Goal: Information Seeking & Learning: Learn about a topic

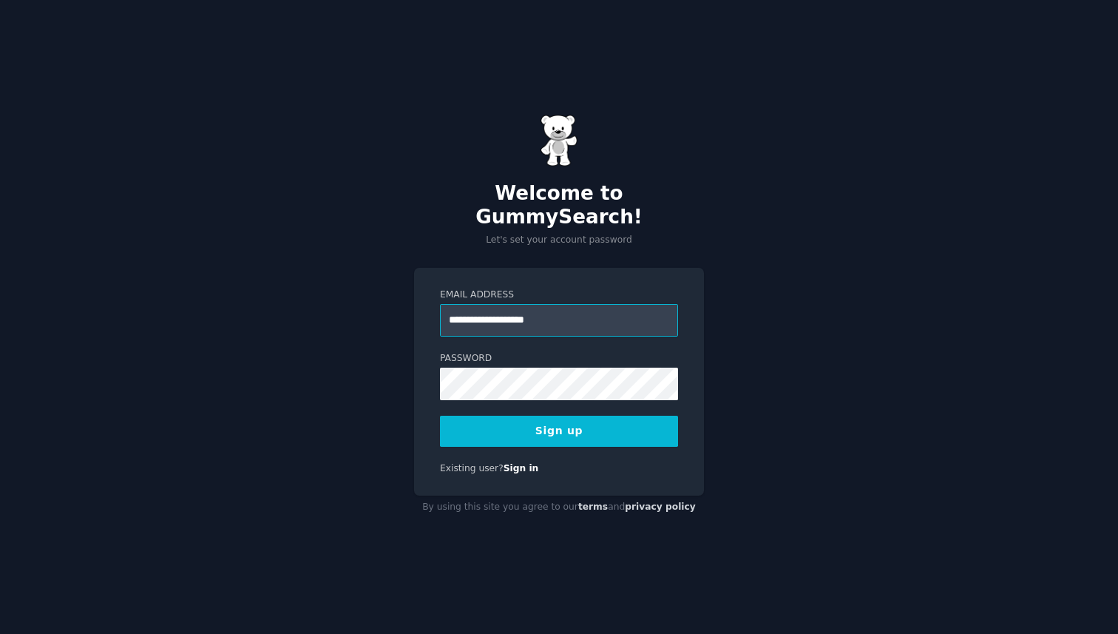
type input "**********"
click at [440, 416] on button "Sign up" at bounding box center [559, 431] width 238 height 31
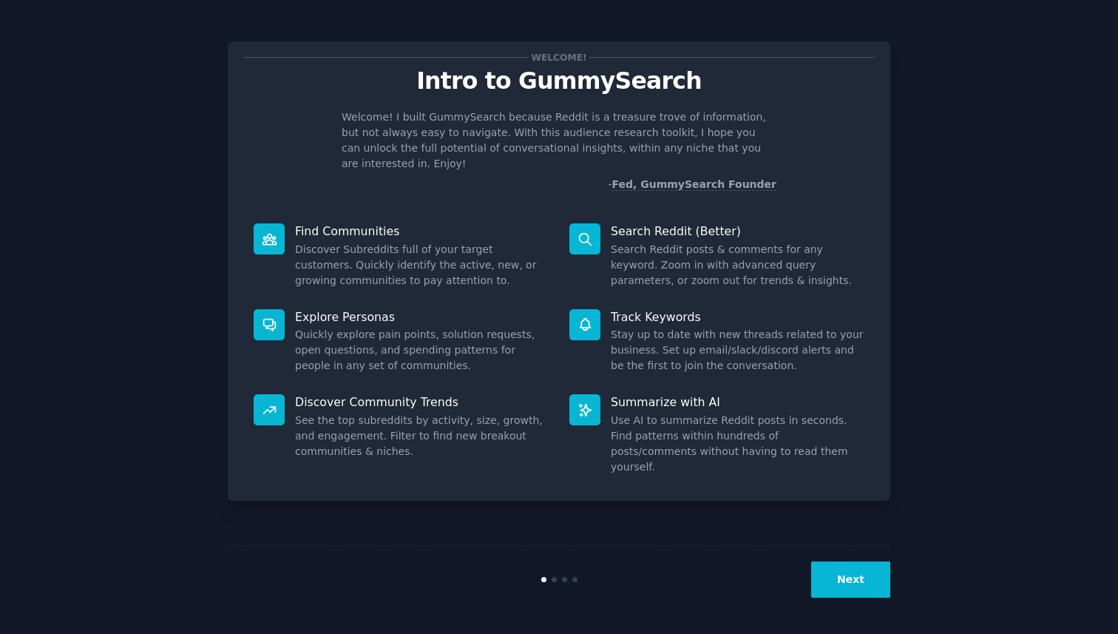
click at [852, 587] on button "Next" at bounding box center [850, 579] width 79 height 36
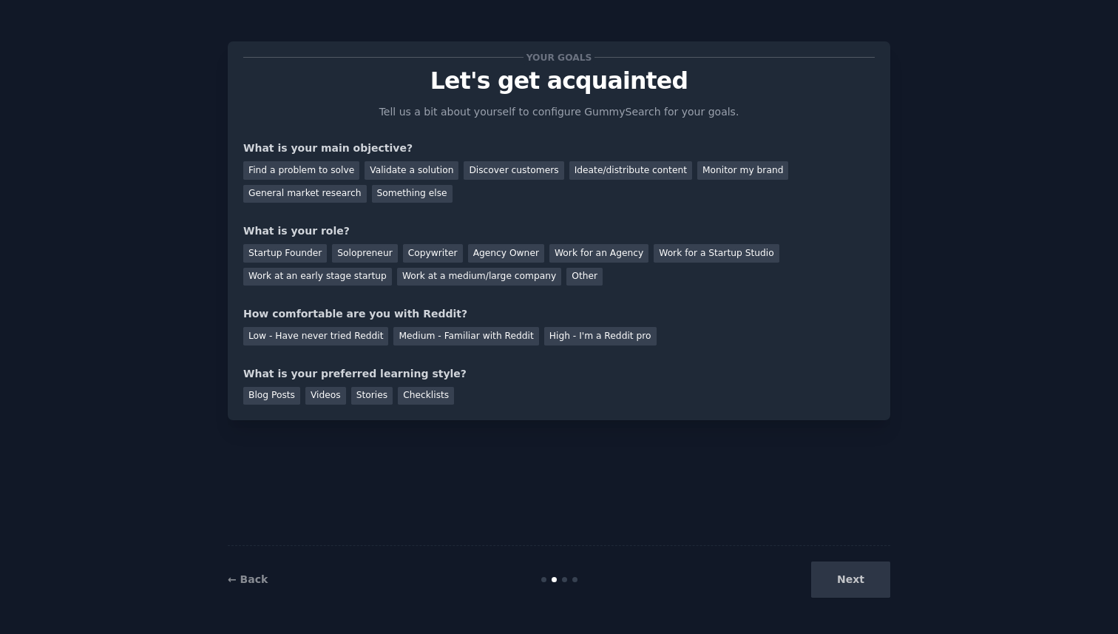
click at [848, 581] on div "Next" at bounding box center [779, 579] width 221 height 36
click at [300, 171] on div "Find a problem to solve" at bounding box center [301, 170] width 116 height 18
click at [618, 166] on div "Ideate/distribute content" at bounding box center [630, 170] width 123 height 18
click at [310, 172] on div "Find a problem to solve" at bounding box center [301, 170] width 116 height 18
click at [359, 254] on div "Solopreneur" at bounding box center [364, 253] width 65 height 18
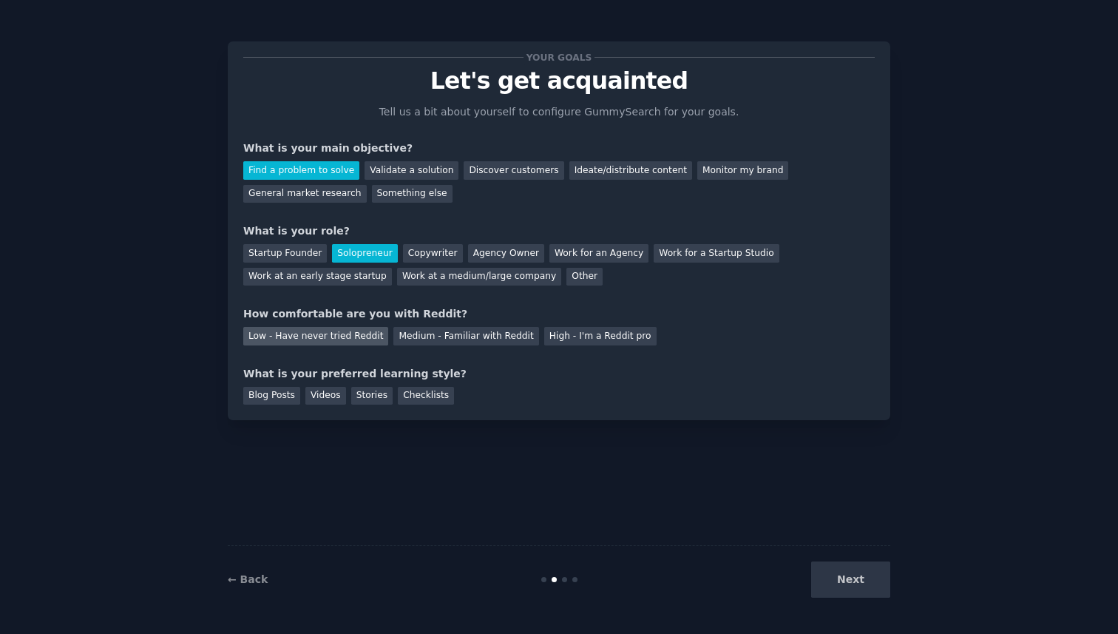
click at [332, 341] on div "Low - Have never tried Reddit" at bounding box center [315, 336] width 145 height 18
click at [260, 397] on div "Blog Posts" at bounding box center [271, 396] width 57 height 18
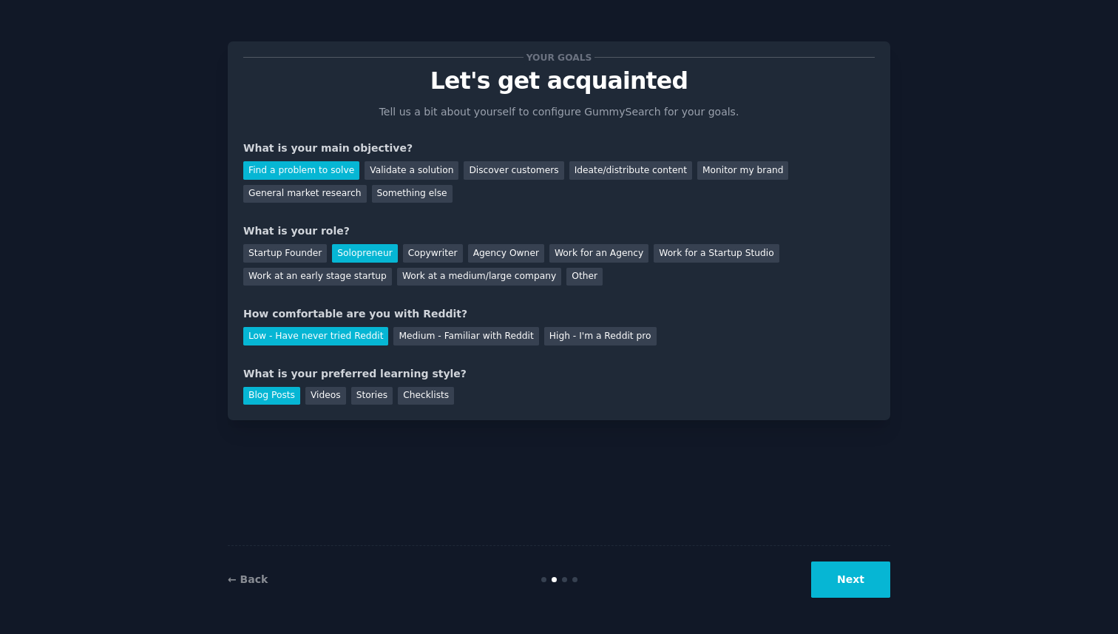
click at [839, 577] on button "Next" at bounding box center [850, 579] width 79 height 36
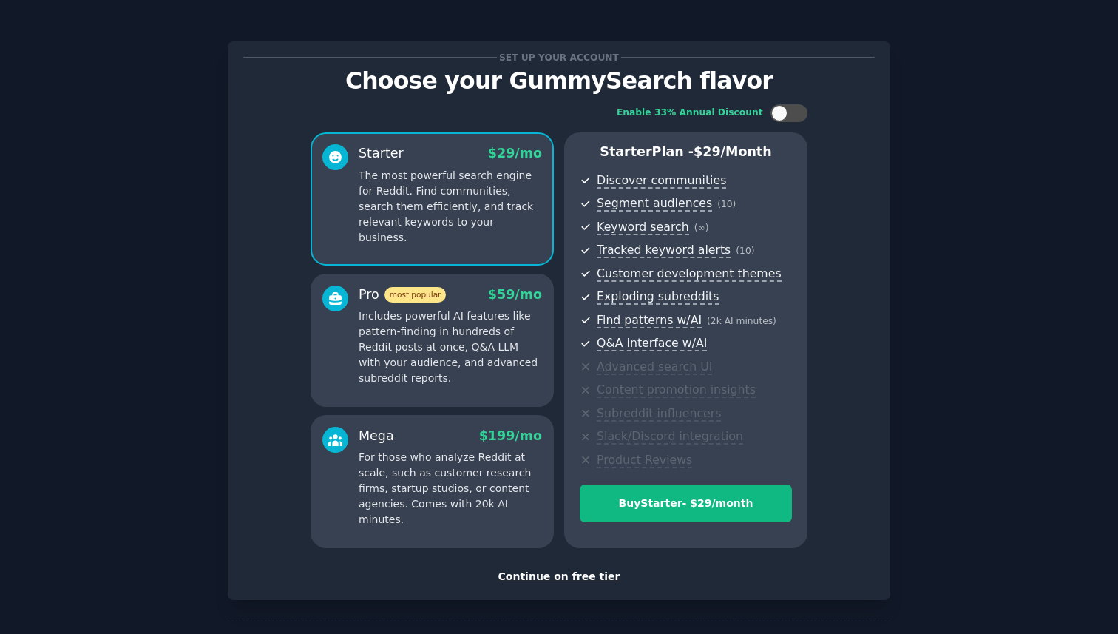
click at [544, 578] on div "Continue on free tier" at bounding box center [559, 577] width 632 height 16
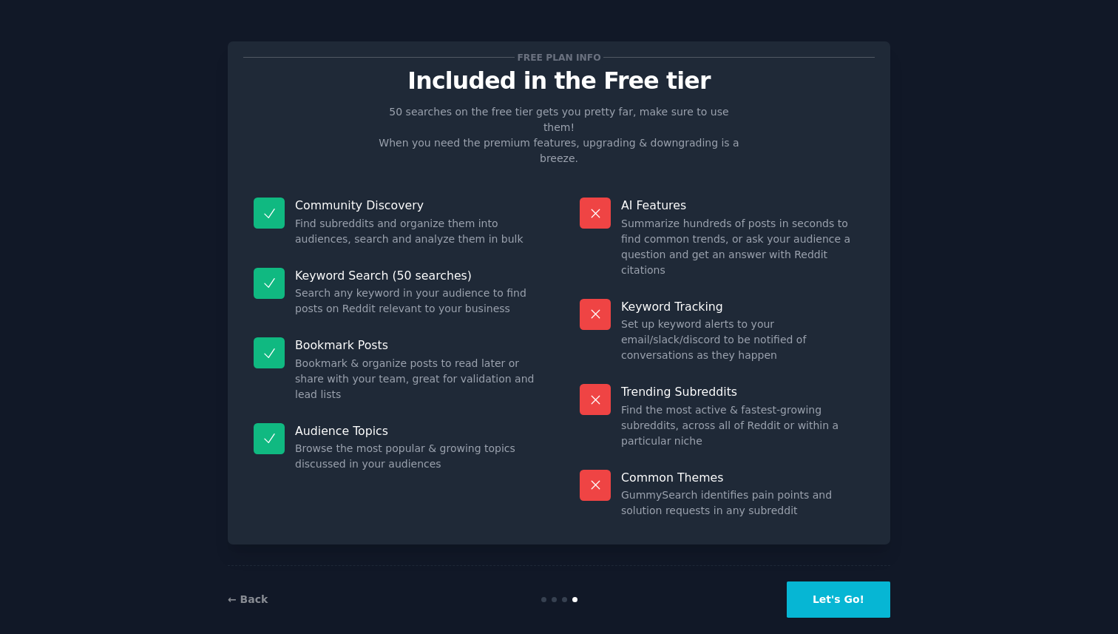
click at [830, 581] on button "Let's Go!" at bounding box center [839, 599] width 104 height 36
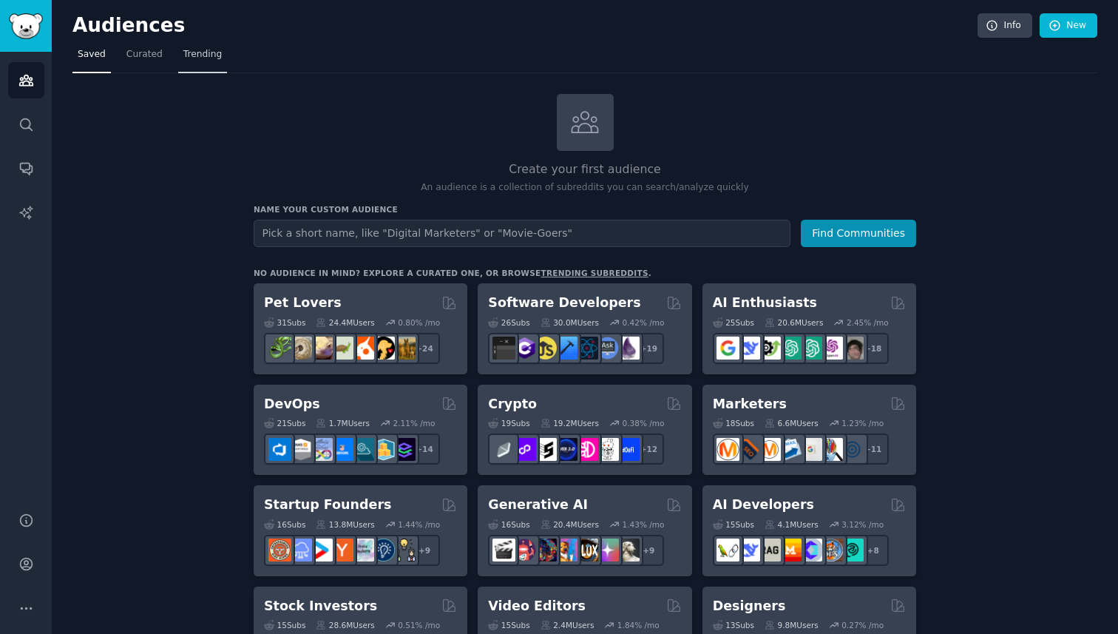
click at [200, 53] on span "Trending" at bounding box center [202, 54] width 38 height 13
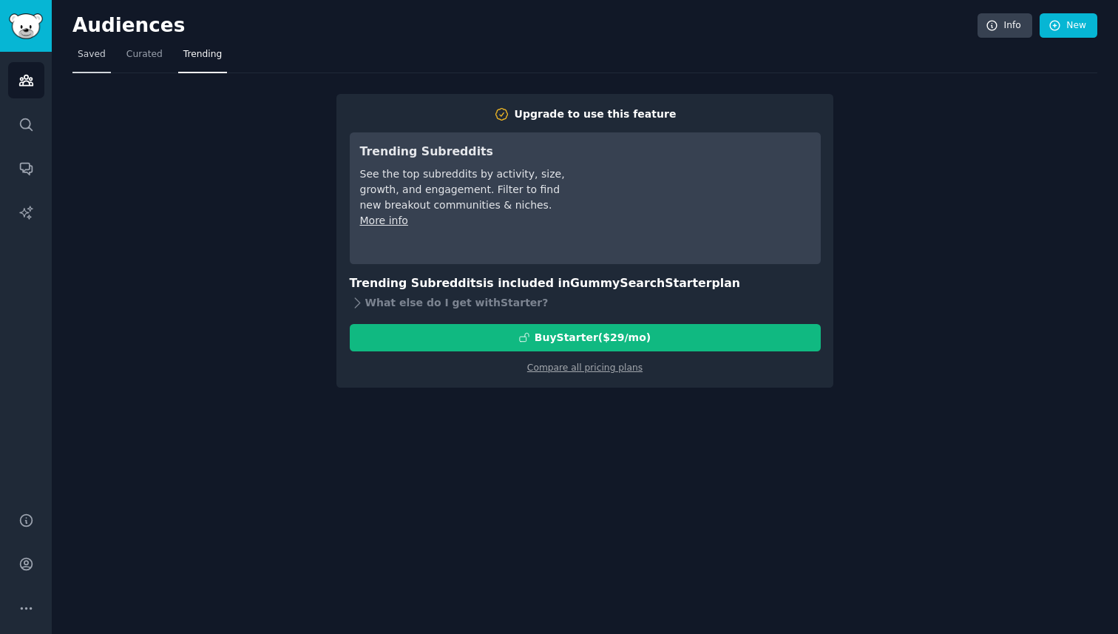
click at [109, 58] on nav "Saved Curated Trending" at bounding box center [584, 58] width 1025 height 30
click at [149, 58] on span "Curated" at bounding box center [144, 54] width 36 height 13
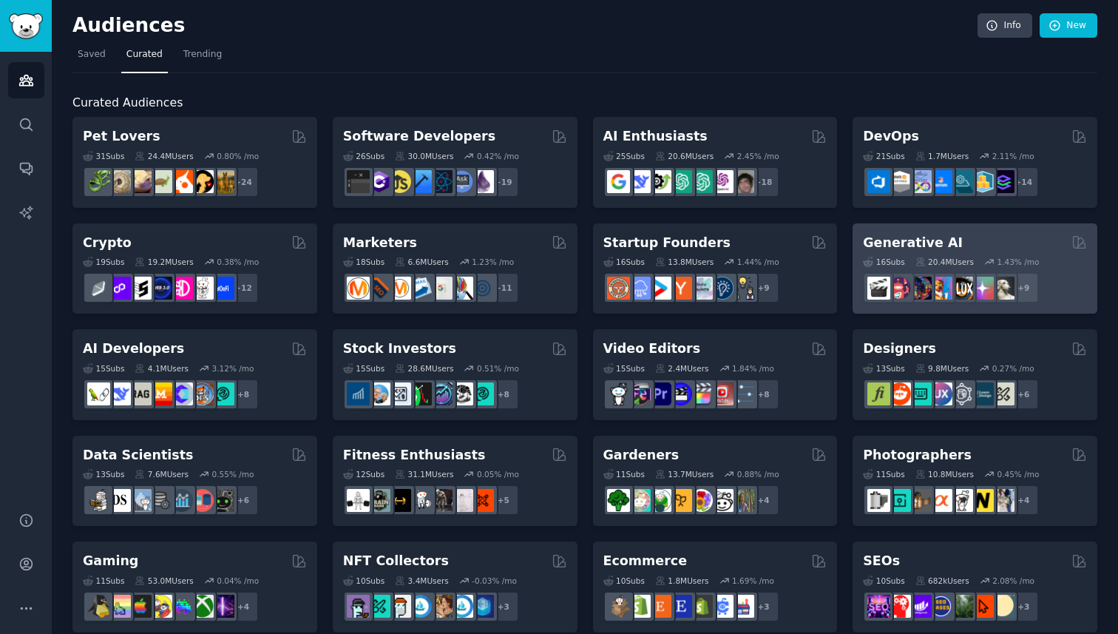
click at [925, 257] on div "20.4M Users" at bounding box center [945, 262] width 58 height 10
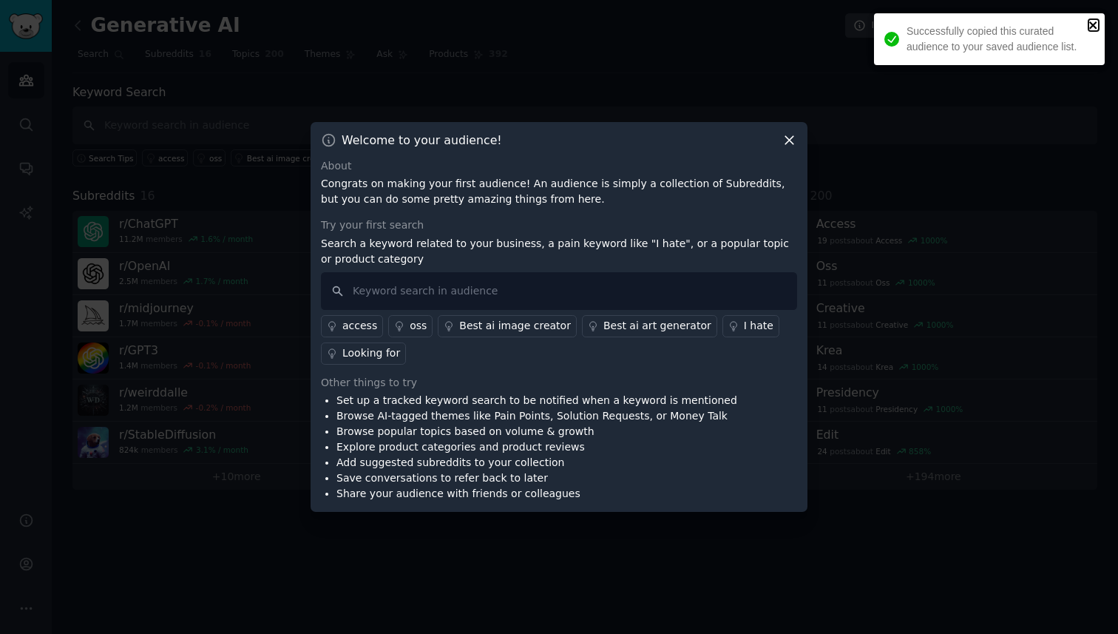
click at [1089, 24] on icon "close" at bounding box center [1094, 25] width 10 height 12
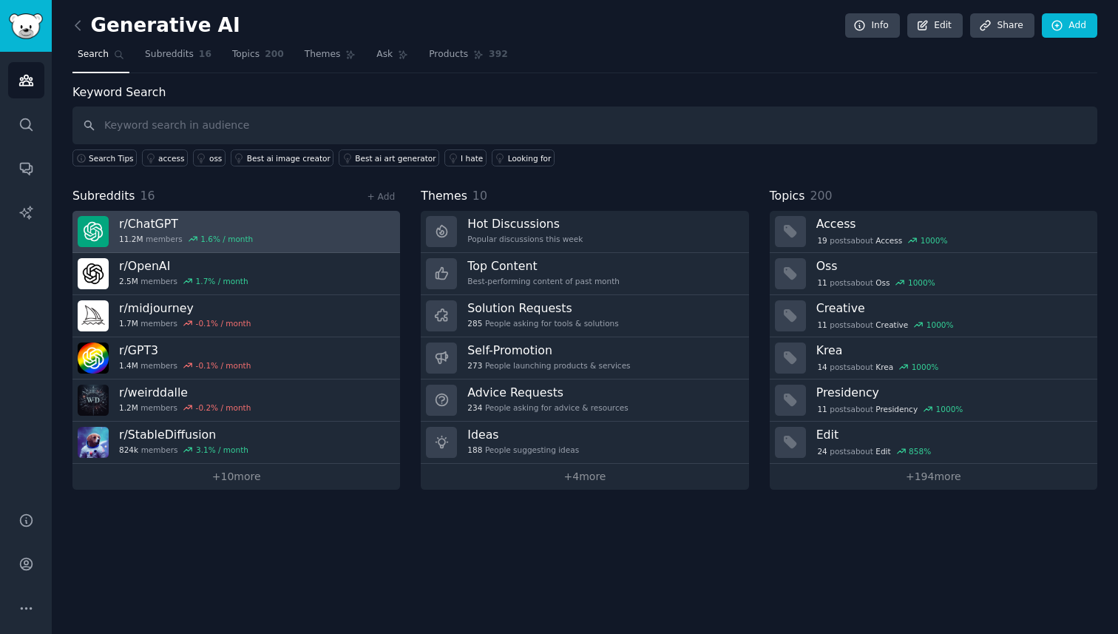
click at [237, 234] on div "1.6 % / month" at bounding box center [226, 239] width 53 height 10
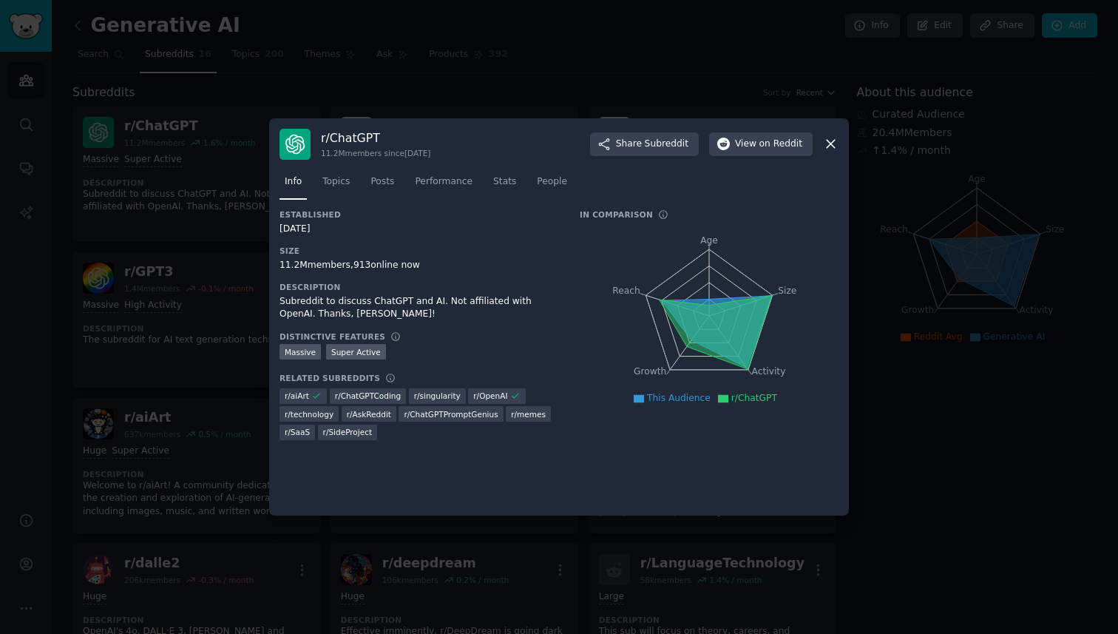
click at [824, 146] on icon at bounding box center [831, 144] width 16 height 16
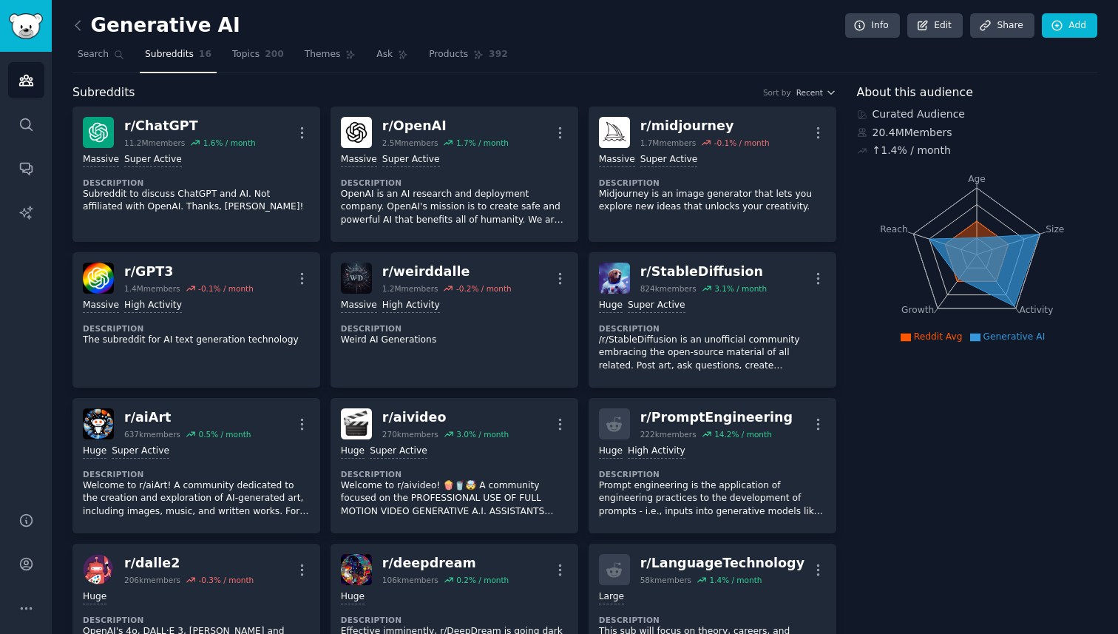
click at [250, 64] on link "Topics 200" at bounding box center [258, 58] width 62 height 30
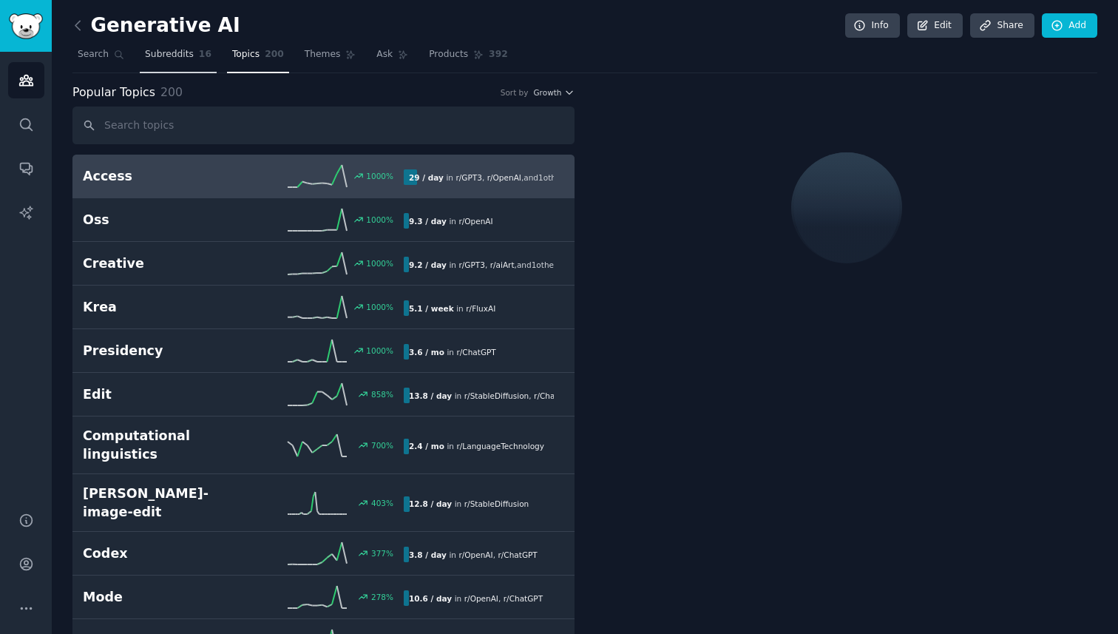
click at [177, 65] on link "Subreddits 16" at bounding box center [178, 58] width 77 height 30
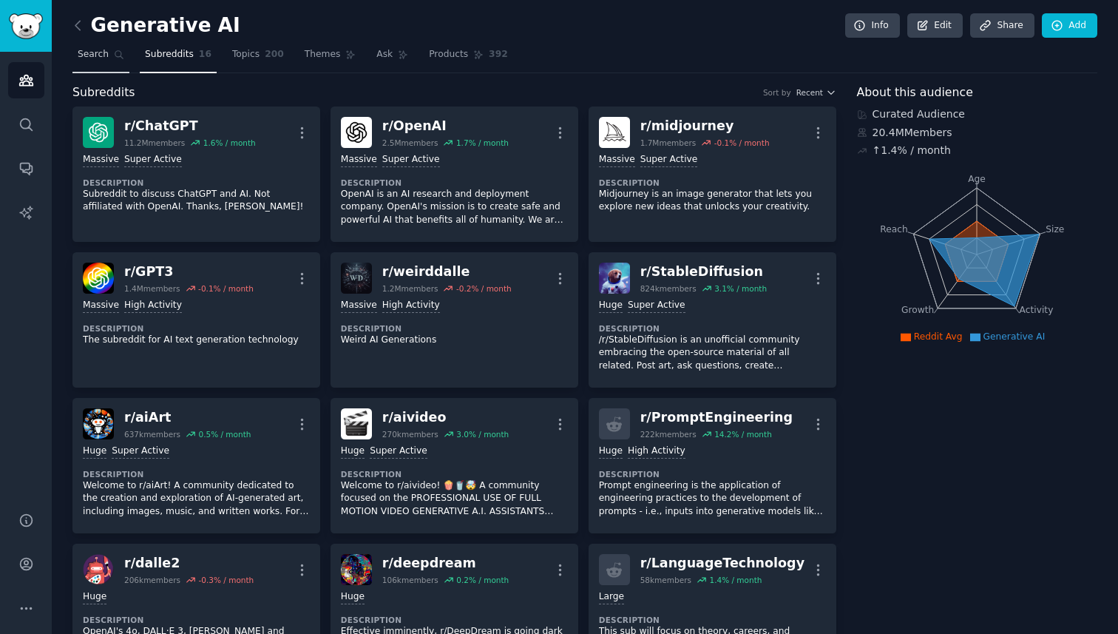
click at [108, 59] on link "Search" at bounding box center [100, 58] width 57 height 30
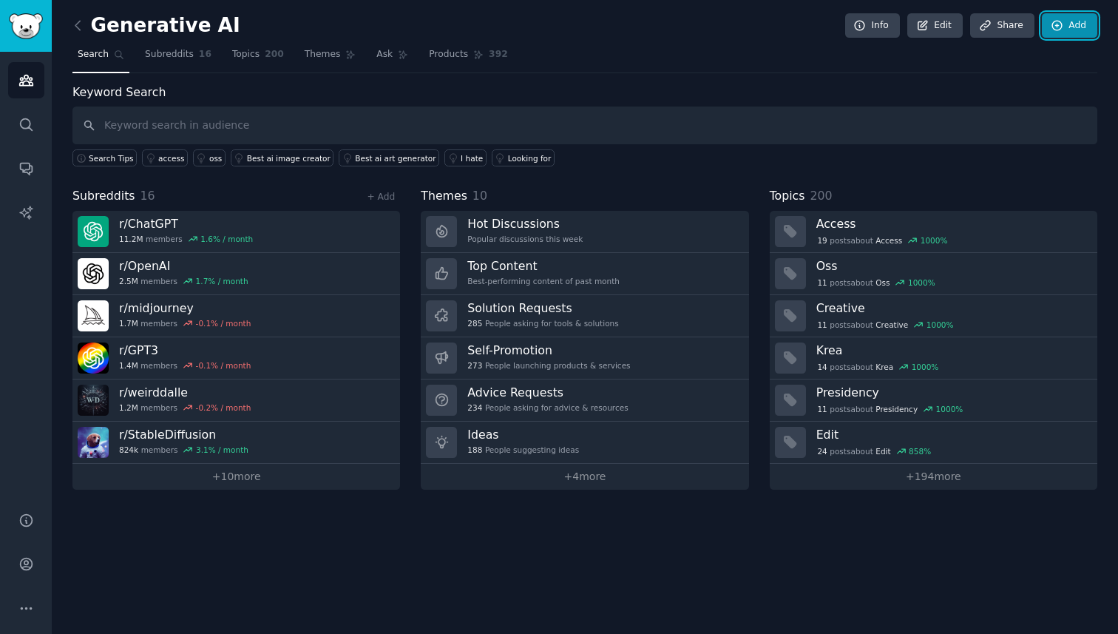
click at [1075, 27] on link "Add" at bounding box center [1069, 25] width 55 height 25
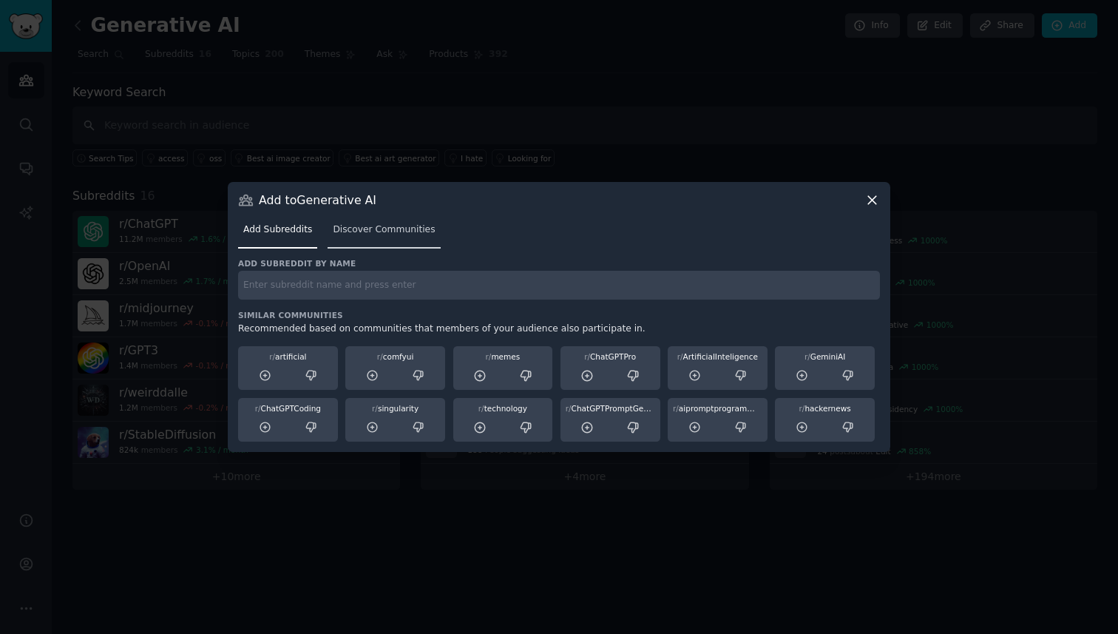
click at [386, 231] on span "Discover Communities" at bounding box center [384, 229] width 102 height 13
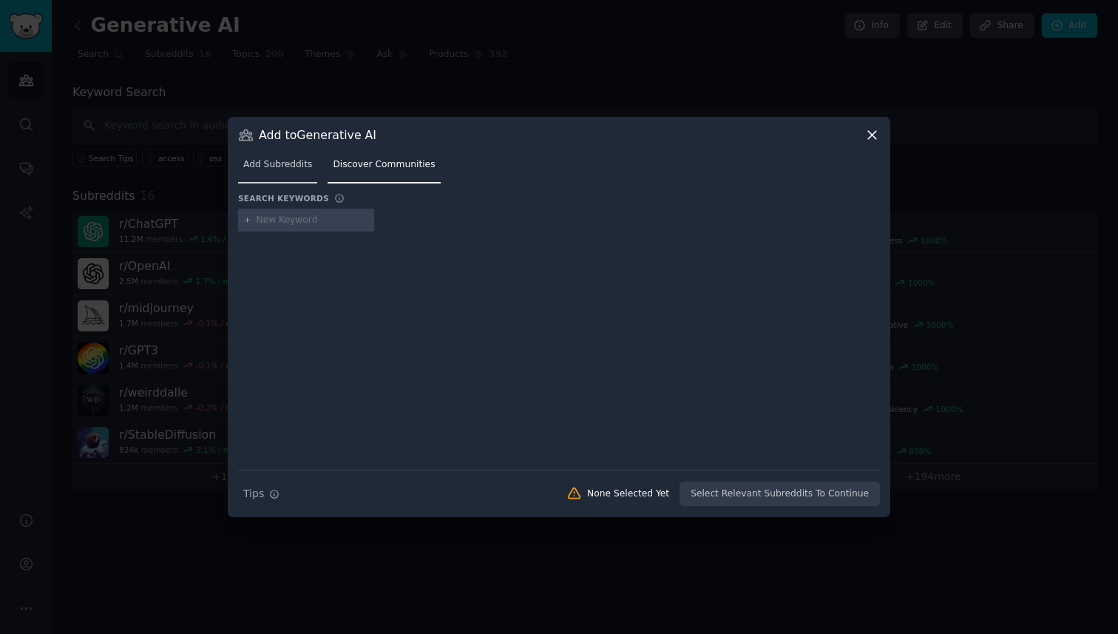
click at [293, 168] on span "Add Subreddits" at bounding box center [277, 164] width 69 height 13
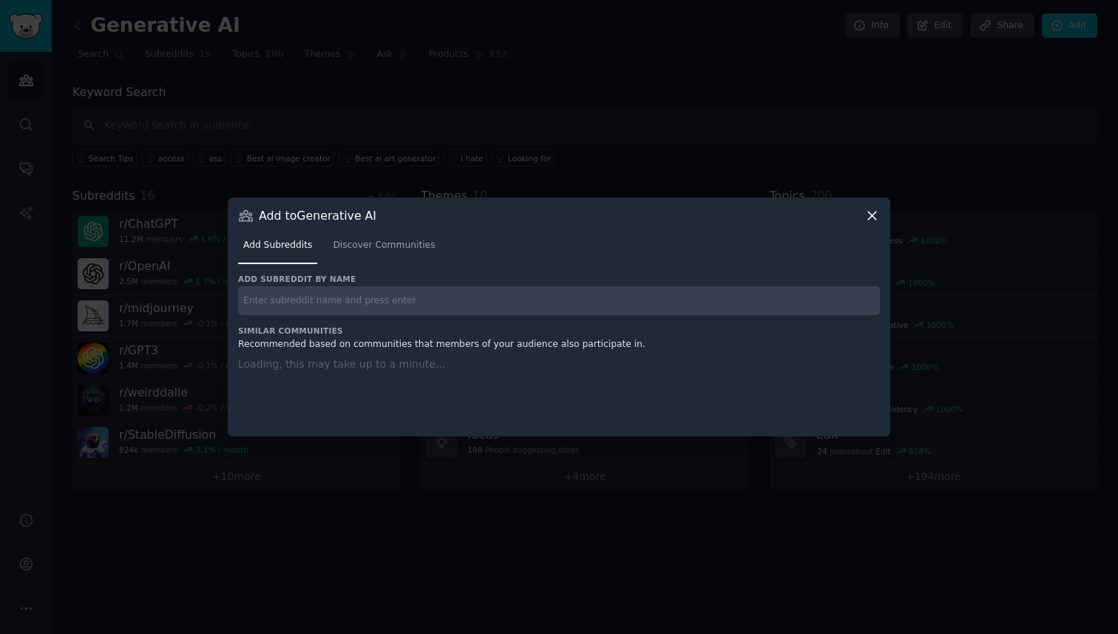
click at [867, 217] on icon at bounding box center [873, 216] width 16 height 16
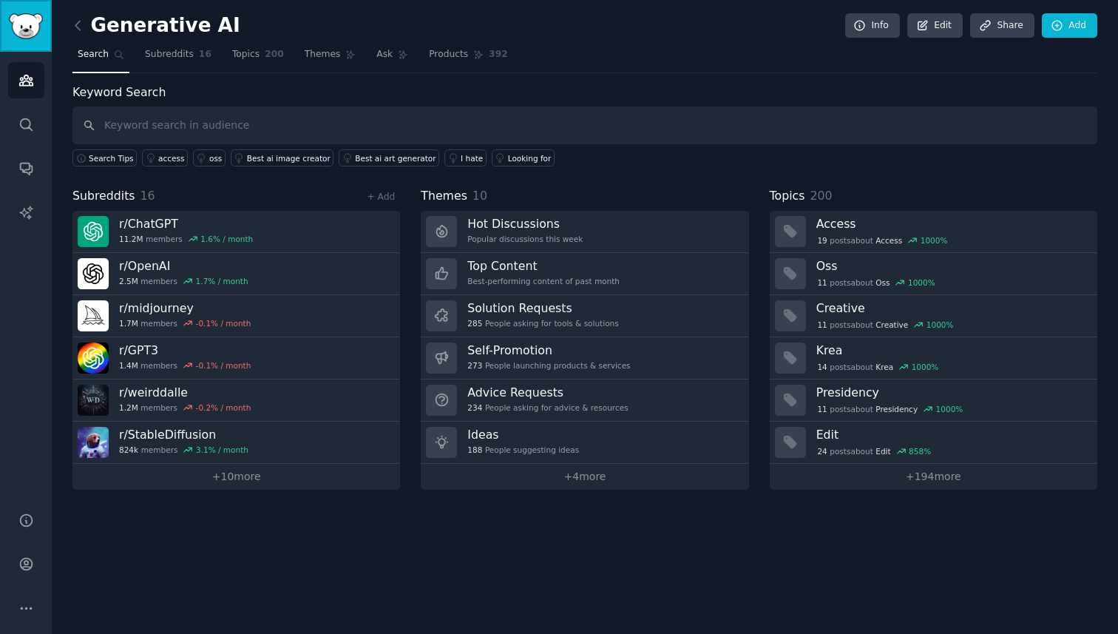
click at [18, 37] on img "Sidebar" at bounding box center [26, 26] width 34 height 26
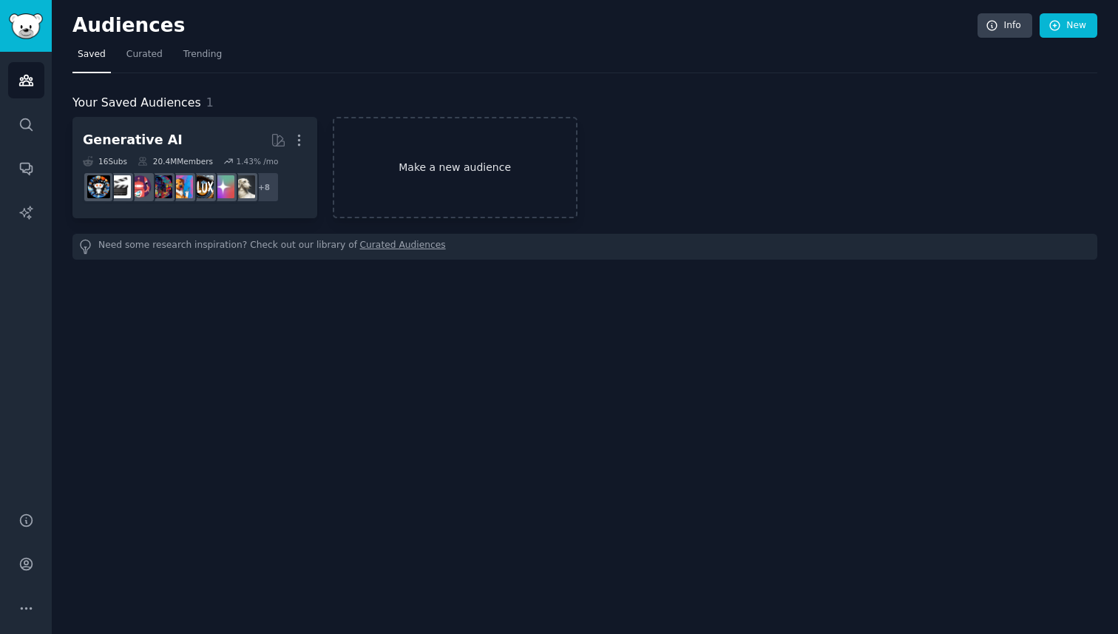
click at [436, 178] on link "Make a new audience" at bounding box center [455, 167] width 245 height 101
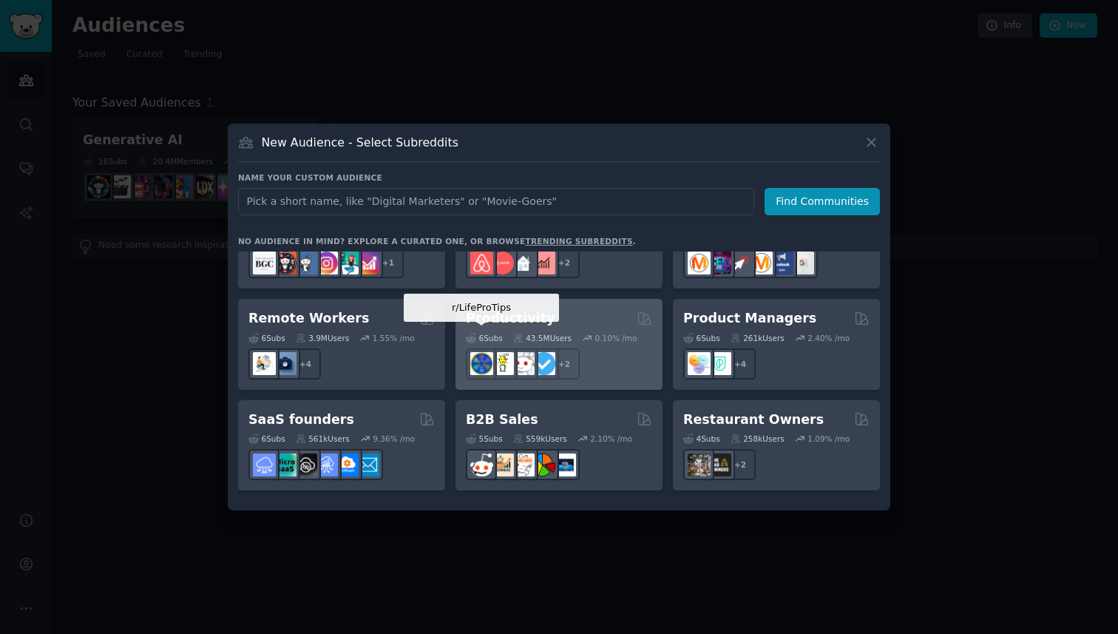
scroll to position [1154, 0]
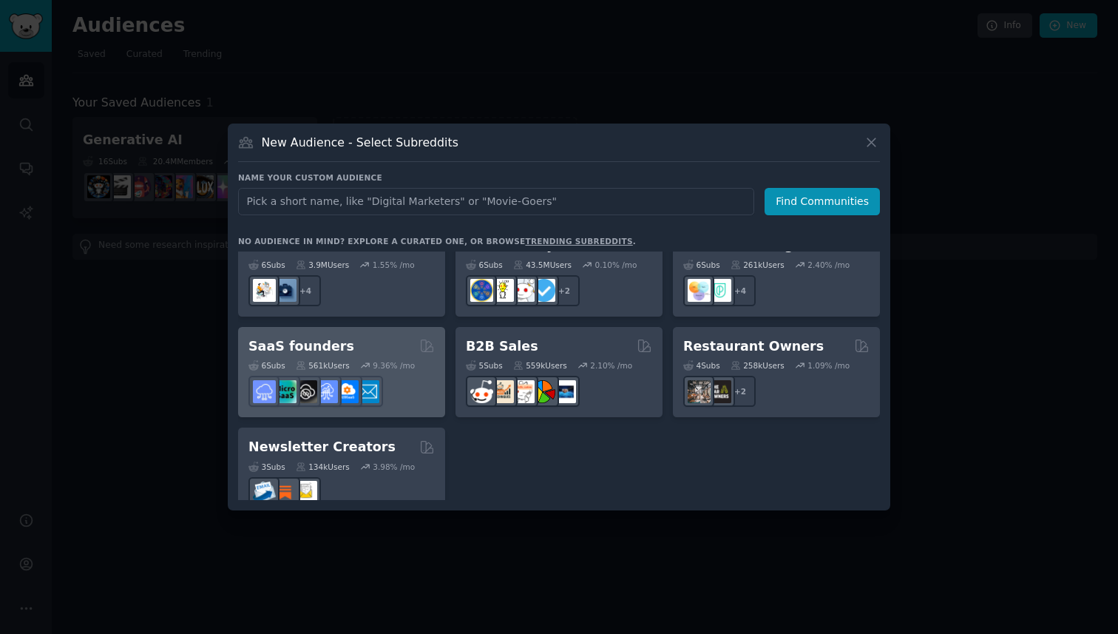
click at [379, 337] on div "SaaS founders" at bounding box center [341, 346] width 186 height 18
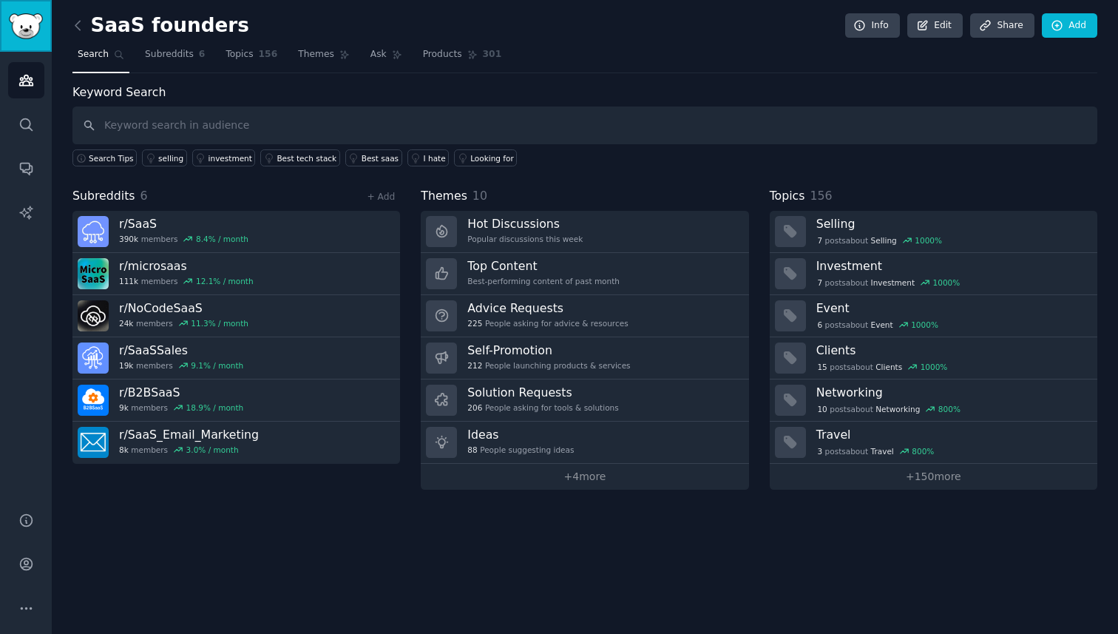
click at [33, 35] on img "Sidebar" at bounding box center [26, 26] width 34 height 26
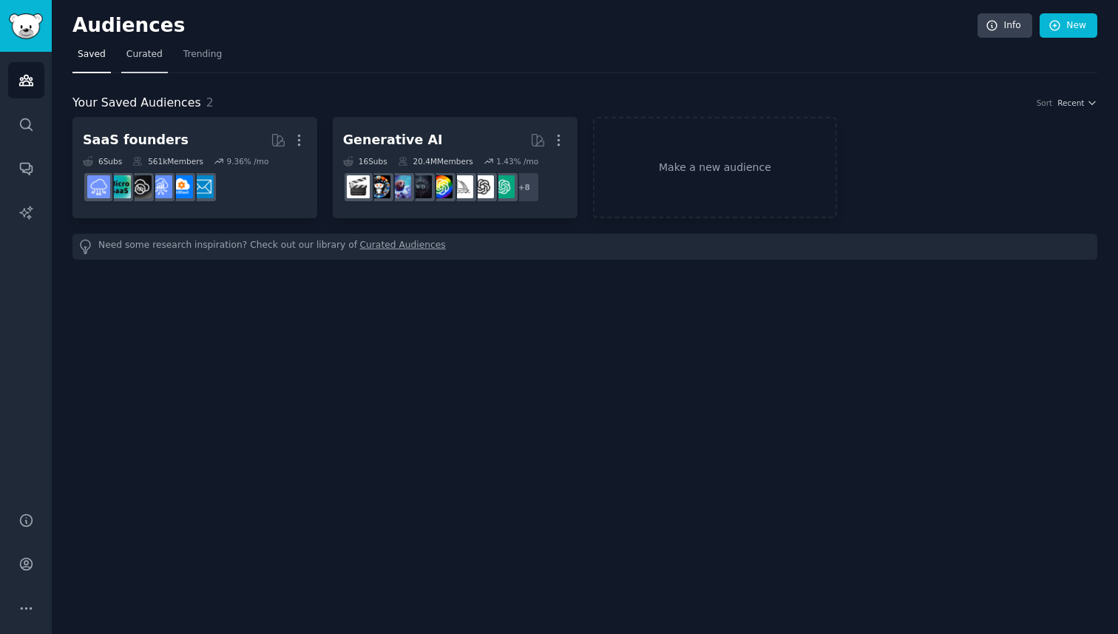
click at [134, 53] on span "Curated" at bounding box center [144, 54] width 36 height 13
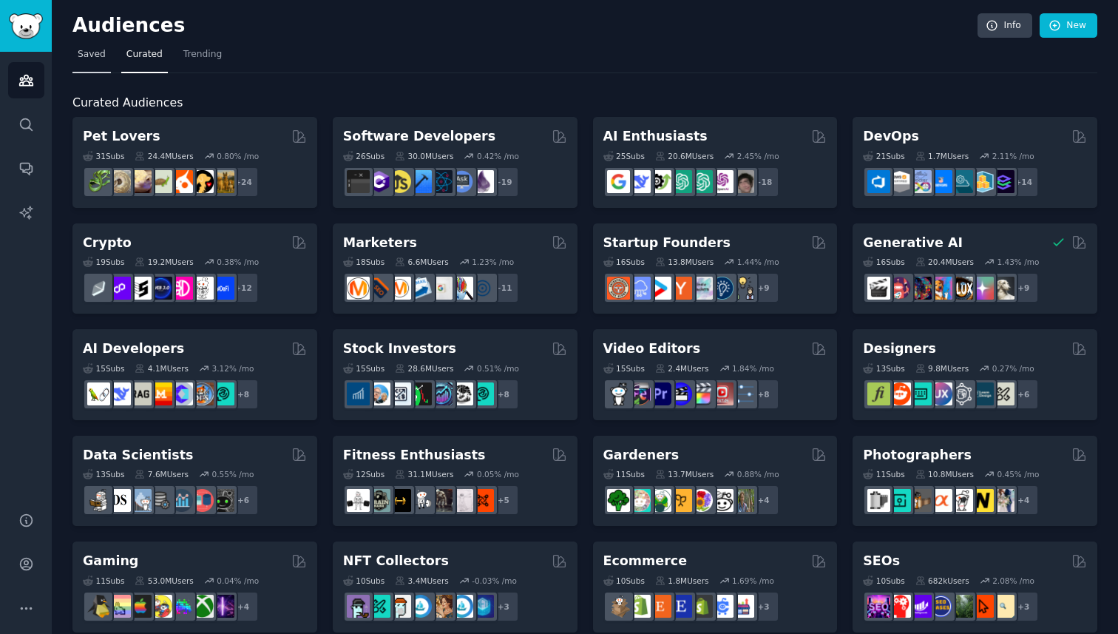
click at [91, 59] on span "Saved" at bounding box center [92, 54] width 28 height 13
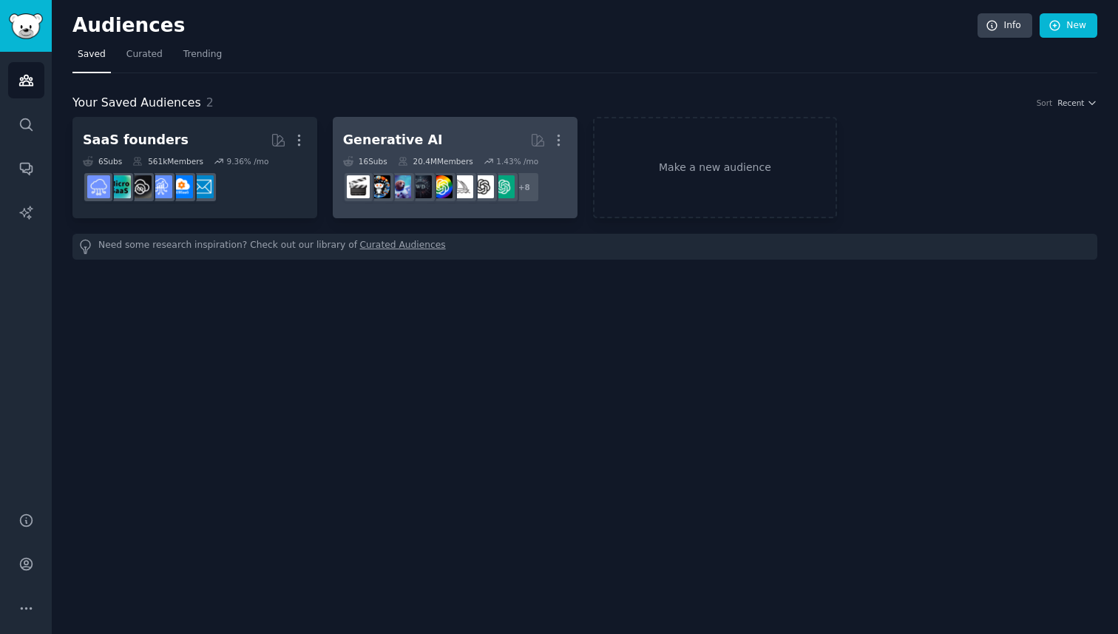
click at [388, 137] on div "Generative AI" at bounding box center [393, 140] width 100 height 18
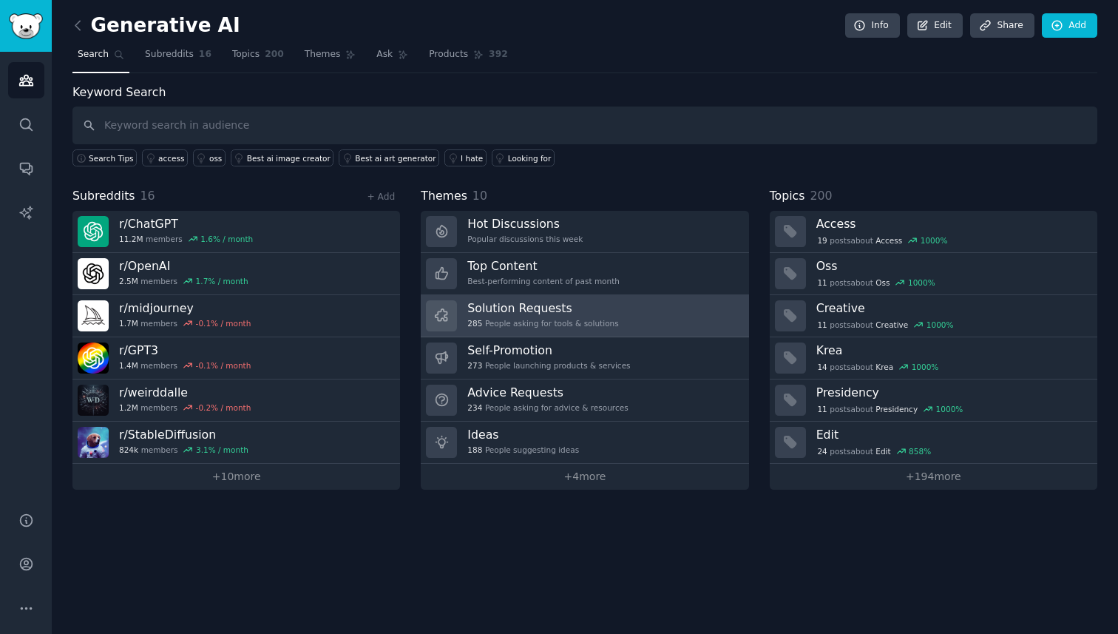
click at [555, 314] on h3 "Solution Requests" at bounding box center [542, 308] width 151 height 16
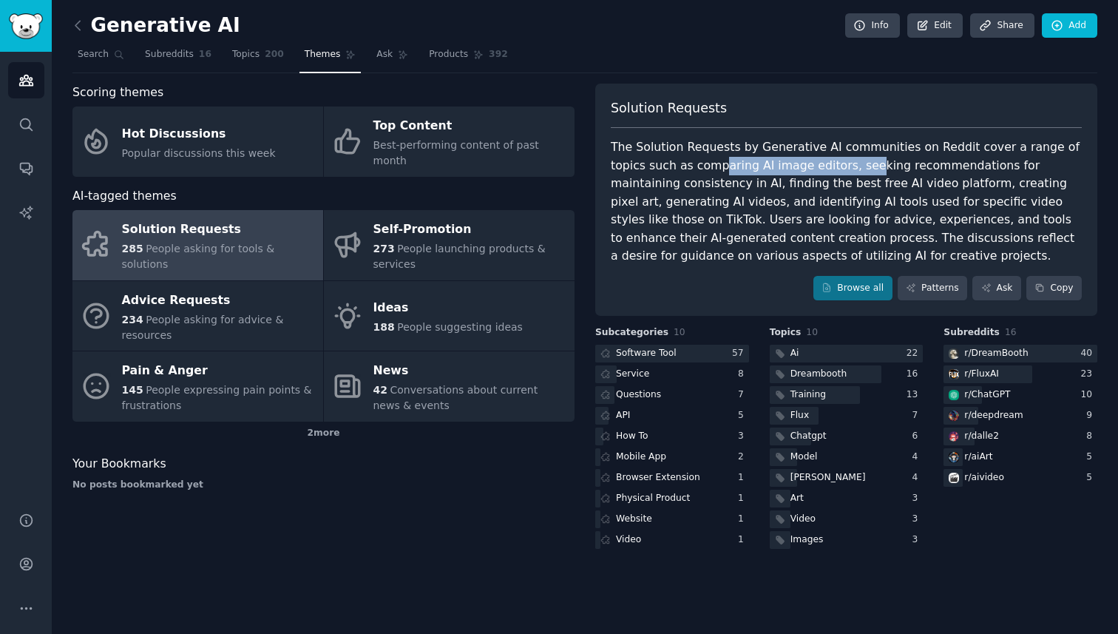
drag, startPoint x: 686, startPoint y: 167, endPoint x: 819, endPoint y: 168, distance: 133.1
click at [819, 168] on div "The Solution Requests by Generative AI communities on Reddit cover a range of t…" at bounding box center [846, 201] width 471 height 127
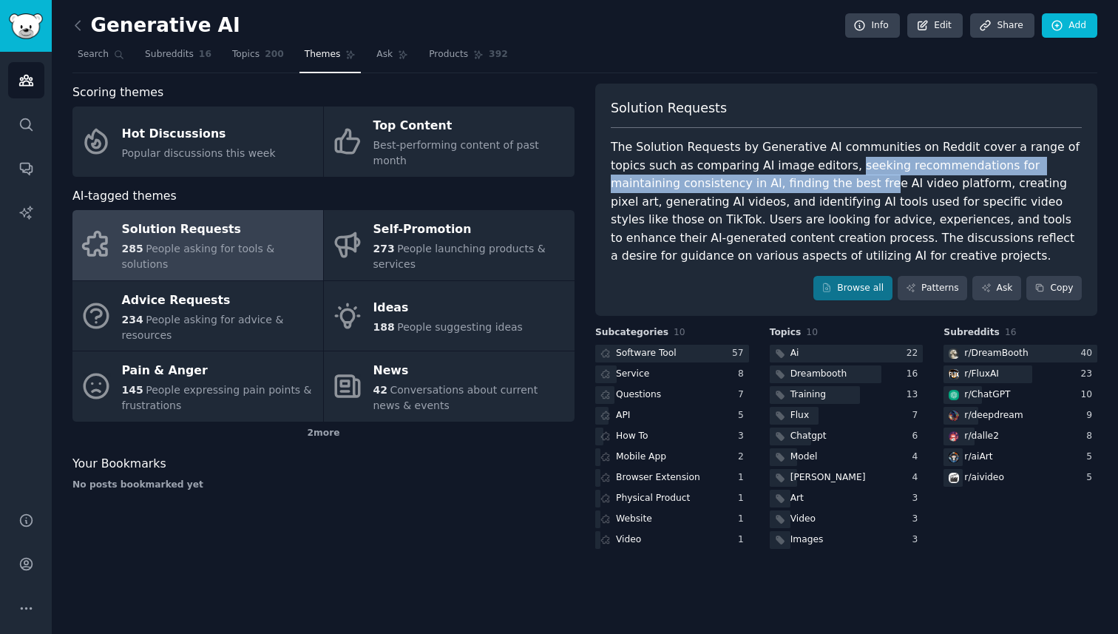
drag, startPoint x: 805, startPoint y: 165, endPoint x: 805, endPoint y: 182, distance: 17.0
click at [805, 182] on div "The Solution Requests by Generative AI communities on Reddit cover a range of t…" at bounding box center [846, 201] width 471 height 127
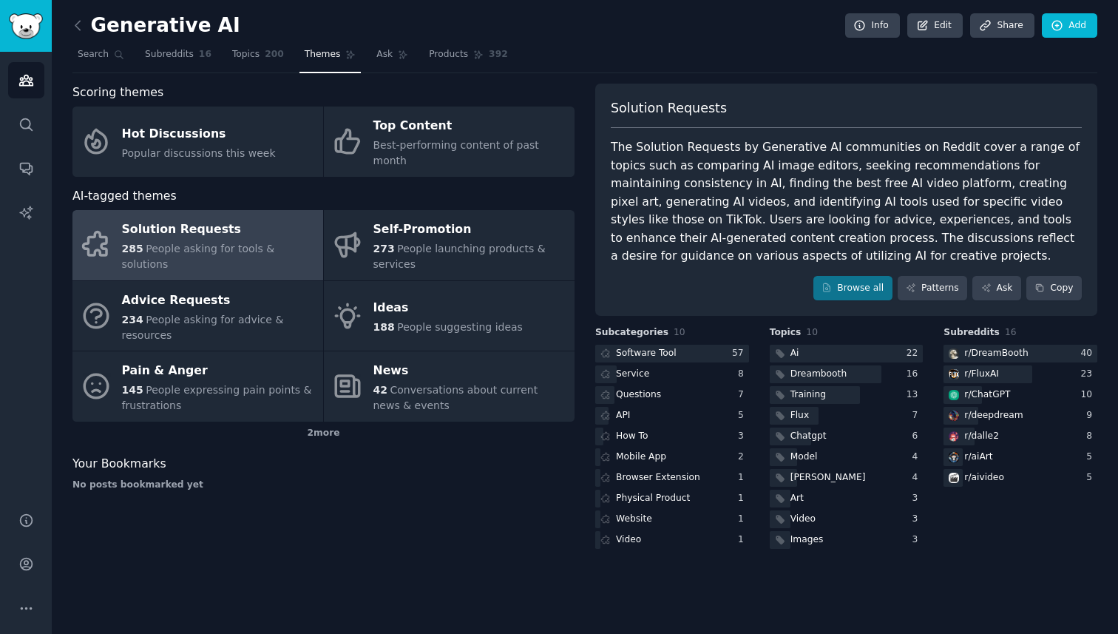
click at [823, 183] on div "The Solution Requests by Generative AI communities on Reddit cover a range of t…" at bounding box center [846, 201] width 471 height 127
drag, startPoint x: 828, startPoint y: 183, endPoint x: 964, endPoint y: 186, distance: 135.4
click at [965, 186] on div "The Solution Requests by Generative AI communities on Reddit cover a range of t…" at bounding box center [846, 201] width 471 height 127
click at [943, 186] on div "The Solution Requests by Generative AI communities on Reddit cover a range of t…" at bounding box center [846, 201] width 471 height 127
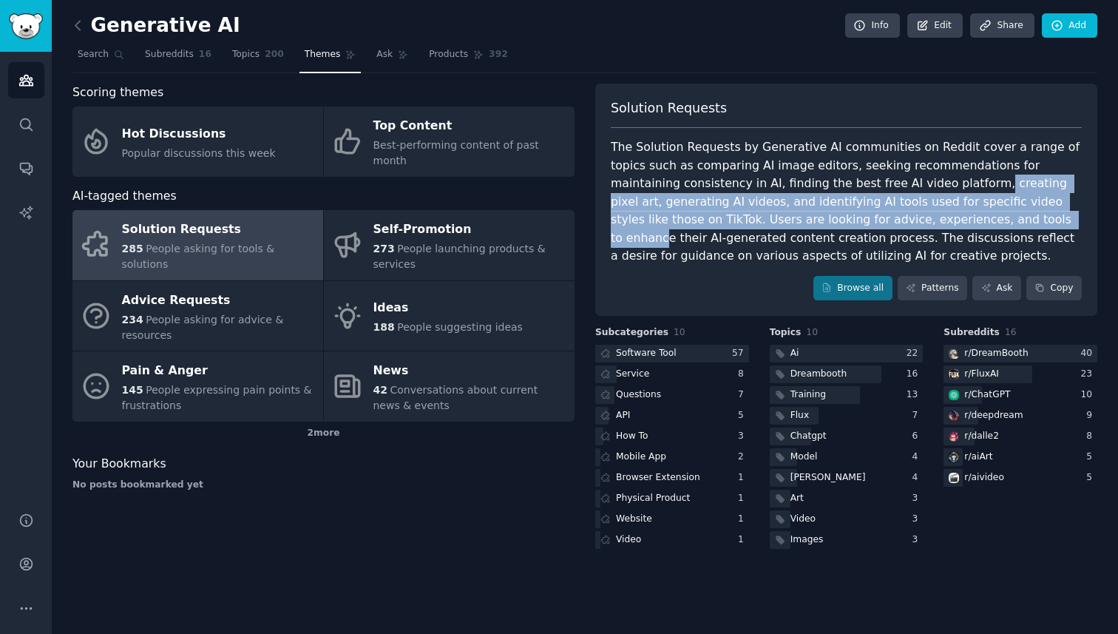
drag, startPoint x: 908, startPoint y: 182, endPoint x: 908, endPoint y: 214, distance: 31.8
click at [908, 213] on div "The Solution Requests by Generative AI communities on Reddit cover a range of t…" at bounding box center [846, 201] width 471 height 127
click at [848, 208] on div "The Solution Requests by Generative AI communities on Reddit cover a range of t…" at bounding box center [846, 201] width 471 height 127
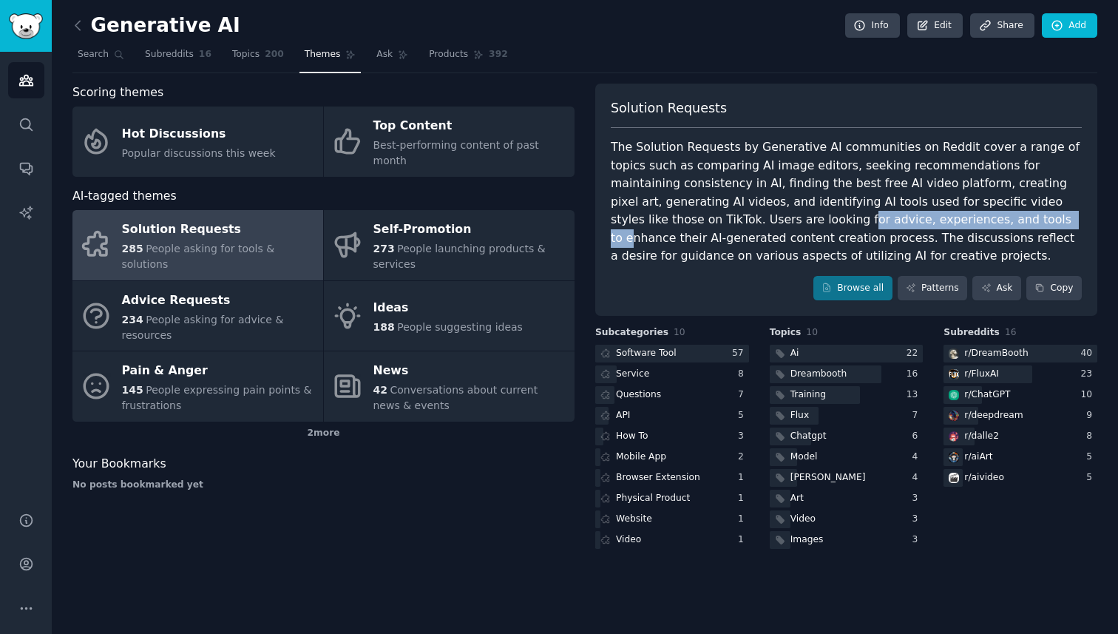
drag, startPoint x: 677, startPoint y: 220, endPoint x: 873, endPoint y: 221, distance: 196.7
click at [873, 221] on div "The Solution Requests by Generative AI communities on Reddit cover a range of t…" at bounding box center [846, 201] width 471 height 127
click at [924, 218] on div "The Solution Requests by Generative AI communities on Reddit cover a range of t…" at bounding box center [846, 201] width 471 height 127
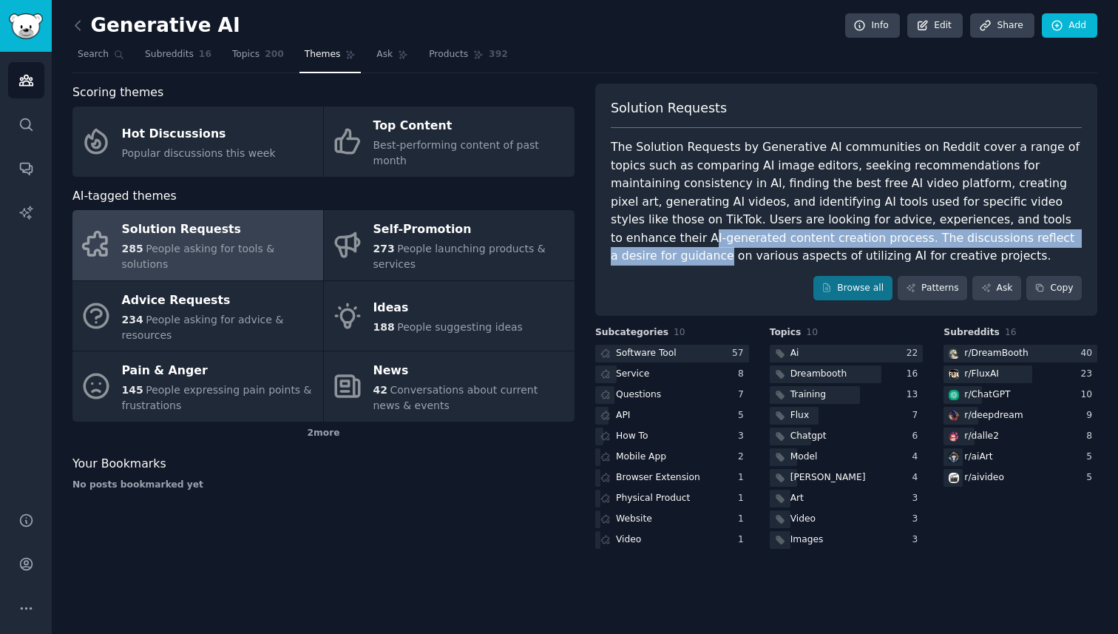
drag, startPoint x: 949, startPoint y: 218, endPoint x: 939, endPoint y: 247, distance: 30.4
click at [939, 246] on div "The Solution Requests by Generative AI communities on Reddit cover a range of t…" at bounding box center [846, 201] width 471 height 127
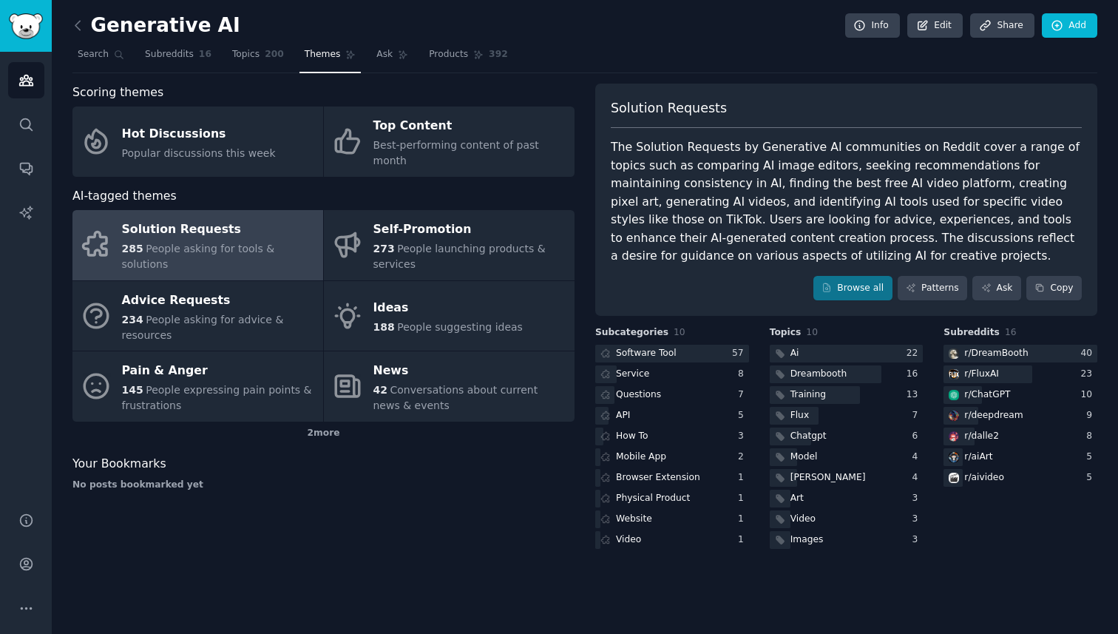
click at [956, 243] on div "The Solution Requests by Generative AI communities on Reddit cover a range of t…" at bounding box center [846, 201] width 471 height 127
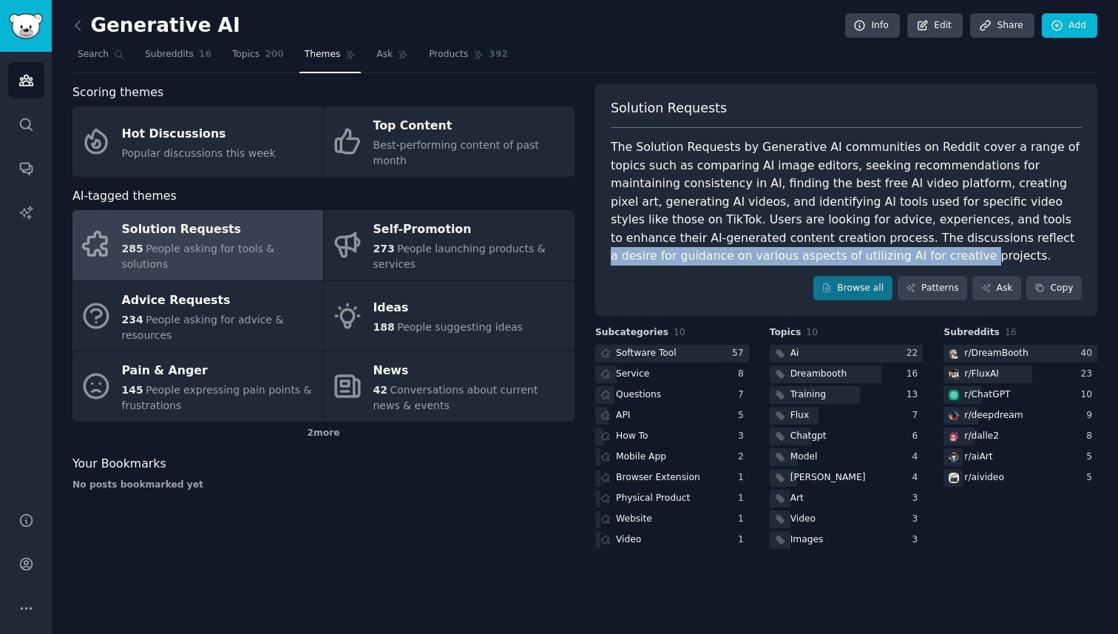
drag, startPoint x: 831, startPoint y: 237, endPoint x: 730, endPoint y: 251, distance: 102.4
click at [730, 251] on div "The Solution Requests by Generative AI communities on Reddit cover a range of t…" at bounding box center [846, 201] width 471 height 127
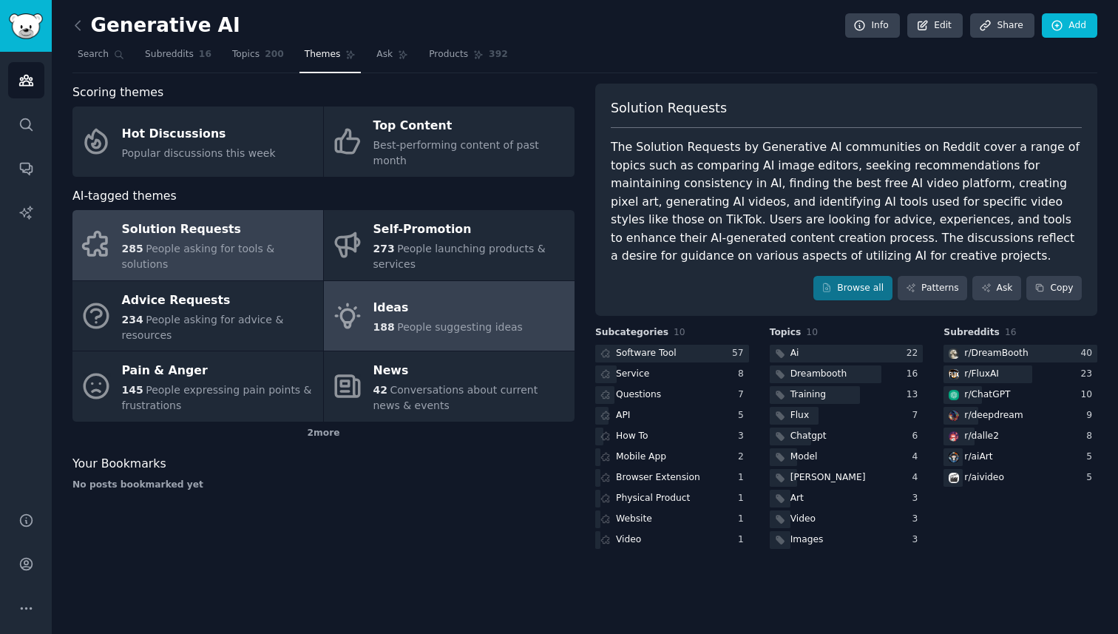
click at [407, 297] on div "Ideas" at bounding box center [447, 309] width 149 height 24
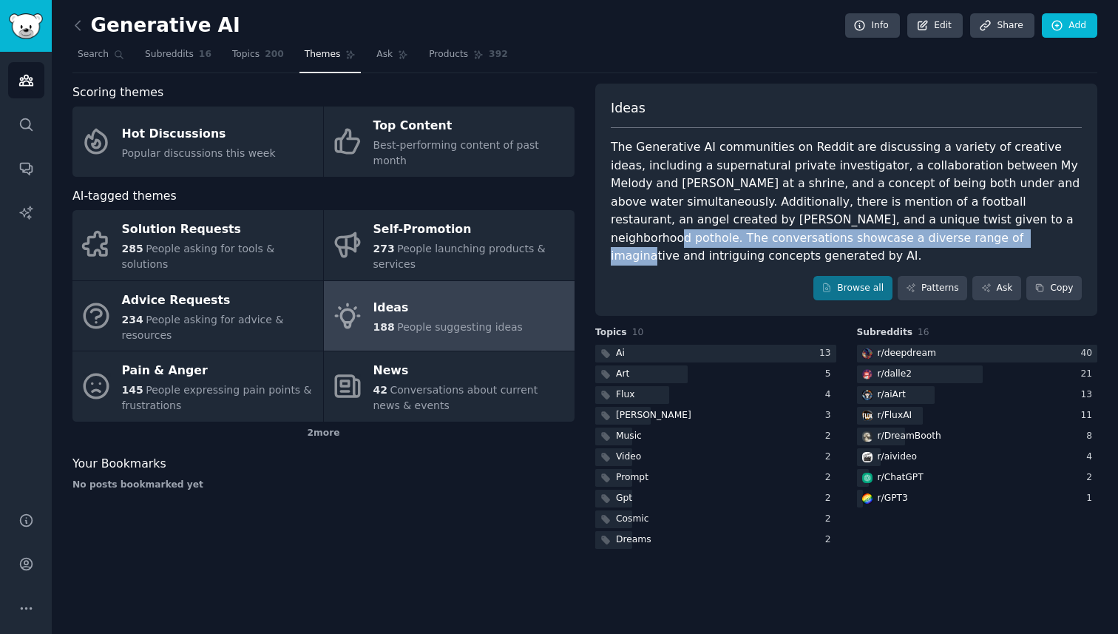
drag, startPoint x: 860, startPoint y: 218, endPoint x: 758, endPoint y: 233, distance: 103.1
click at [758, 233] on div "The Generative AI communities on Reddit are discussing a variety of creative id…" at bounding box center [846, 201] width 471 height 127
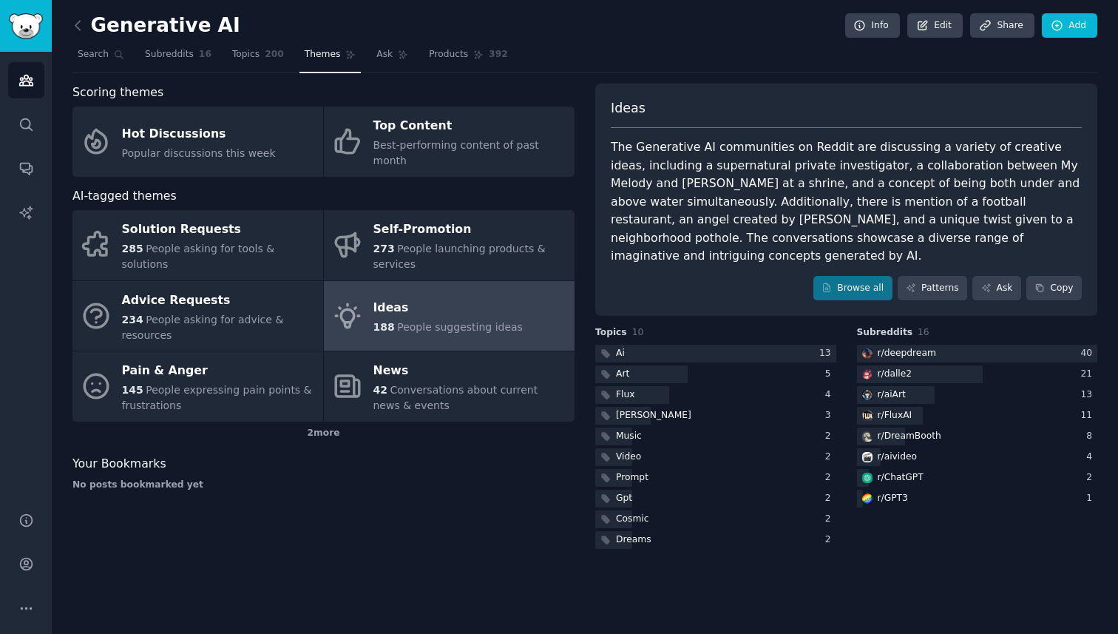
click at [71, 21] on div "Generative AI Info Edit Share Add Search Subreddits 16 Topics 200 Themes Ask Pr…" at bounding box center [585, 317] width 1066 height 634
click at [83, 29] on icon at bounding box center [78, 26] width 16 height 16
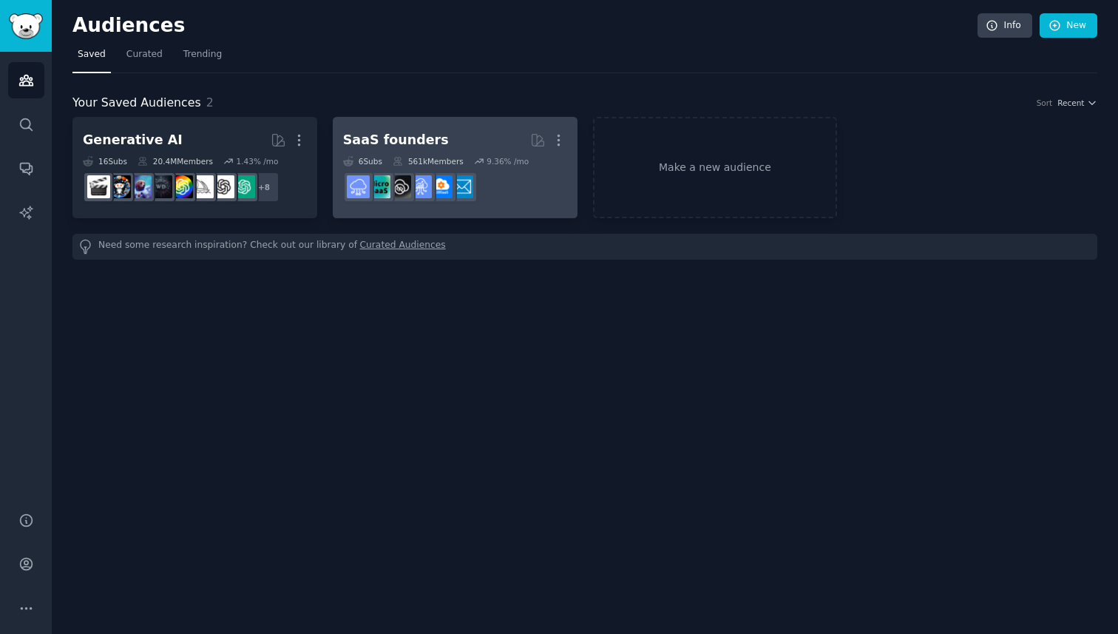
click at [470, 140] on h2 "SaaS founders More" at bounding box center [455, 140] width 224 height 26
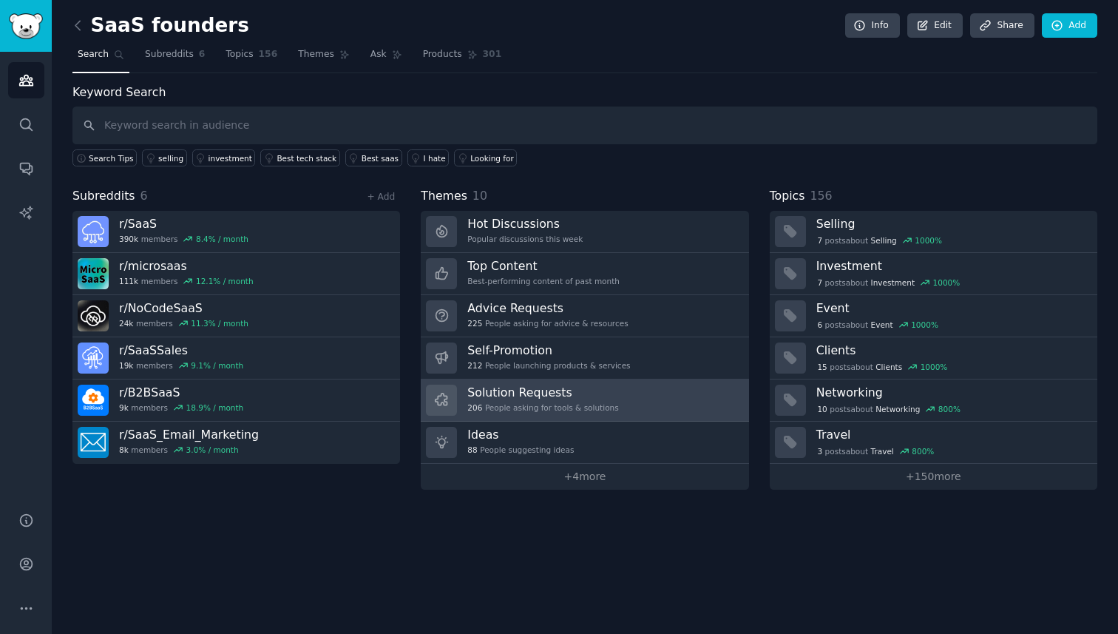
click at [553, 398] on h3 "Solution Requests" at bounding box center [542, 393] width 151 height 16
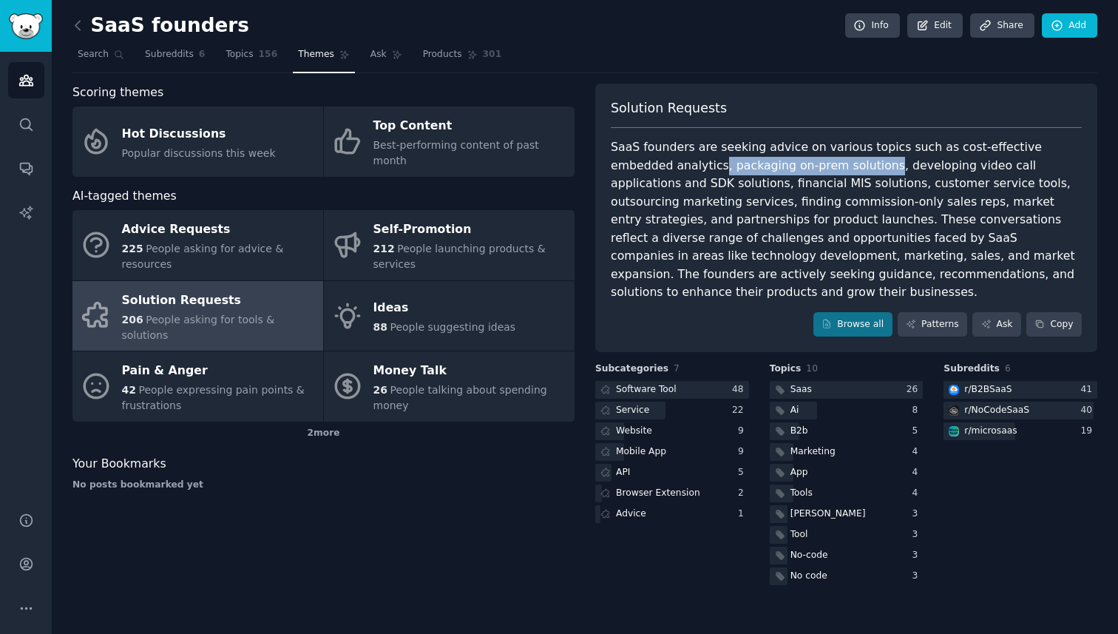
drag, startPoint x: 658, startPoint y: 164, endPoint x: 816, endPoint y: 166, distance: 157.5
click at [816, 167] on div "SaaS founders are seeking advice on various topics such as cost-effective embed…" at bounding box center [846, 219] width 471 height 163
click at [816, 166] on div "SaaS founders are seeking advice on various topics such as cost-effective embed…" at bounding box center [846, 219] width 471 height 163
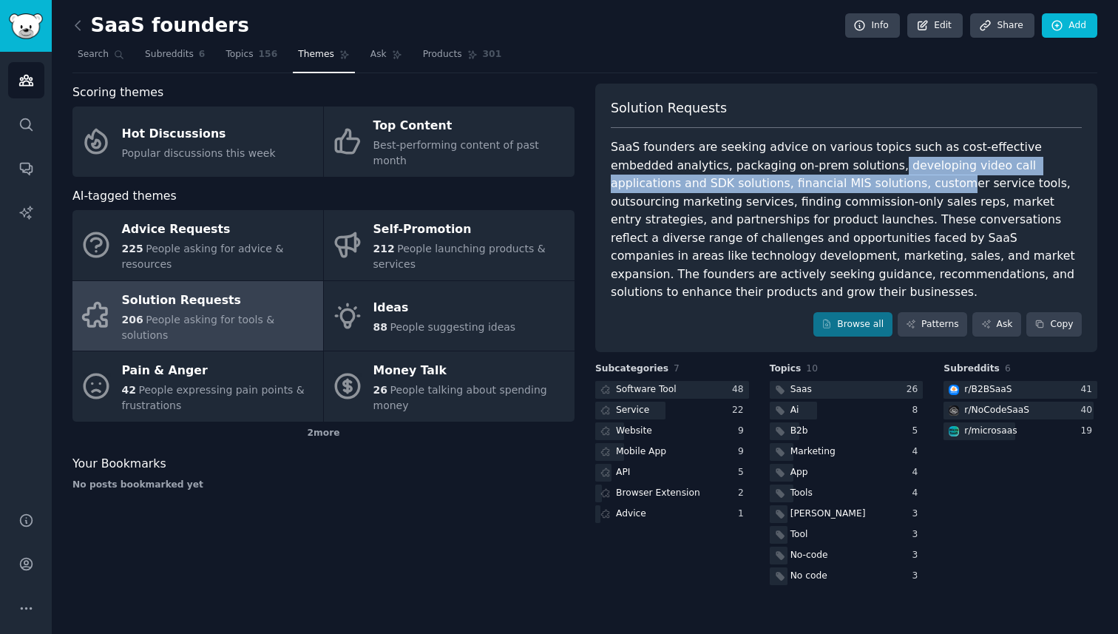
drag, startPoint x: 822, startPoint y: 166, endPoint x: 824, endPoint y: 188, distance: 21.5
click at [825, 188] on div "SaaS founders are seeking advice on various topics such as cost-effective embed…" at bounding box center [846, 219] width 471 height 163
click at [824, 188] on div "SaaS founders are seeking advice on various topics such as cost-effective embed…" at bounding box center [846, 219] width 471 height 163
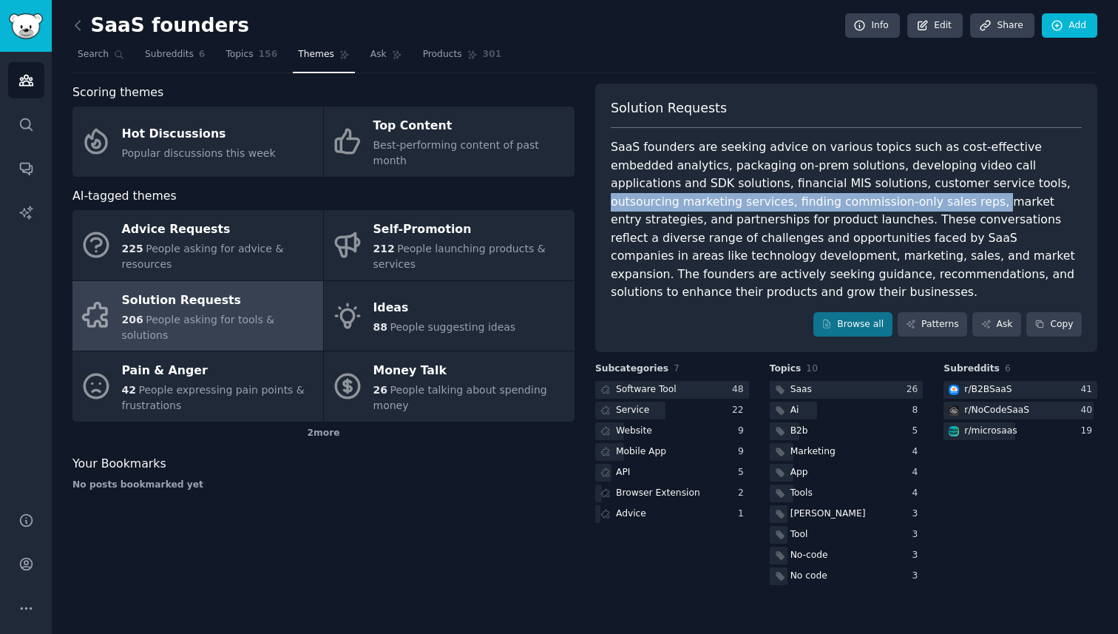
drag, startPoint x: 916, startPoint y: 185, endPoint x: 856, endPoint y: 206, distance: 63.6
click at [855, 206] on div "SaaS founders are seeking advice on various topics such as cost-effective embed…" at bounding box center [846, 219] width 471 height 163
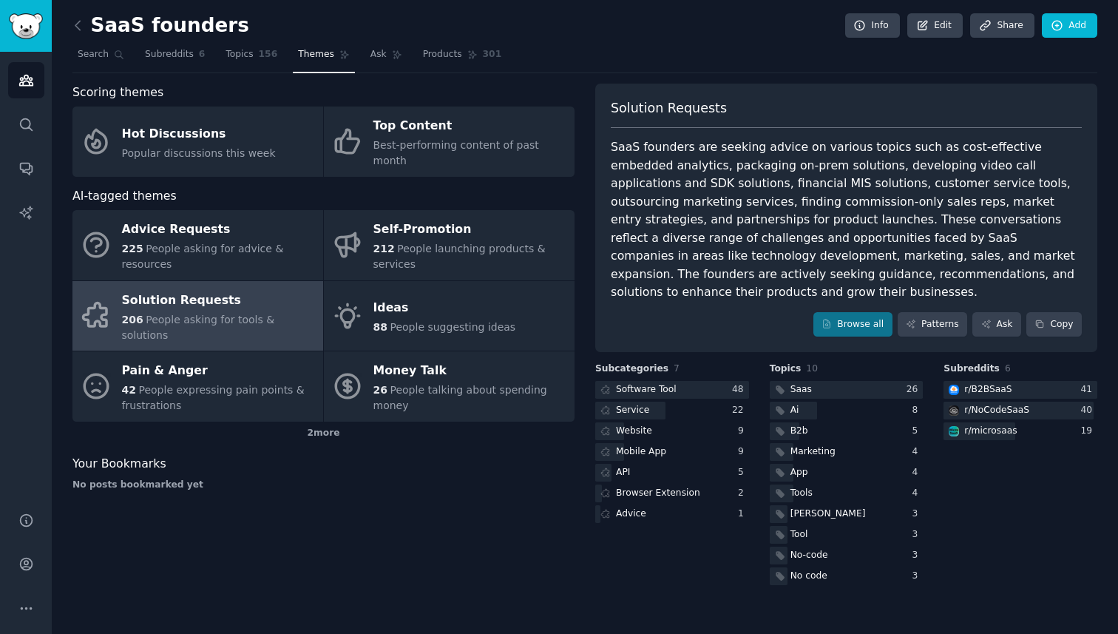
click at [886, 206] on div "SaaS founders are seeking advice on various topics such as cost-effective embed…" at bounding box center [846, 219] width 471 height 163
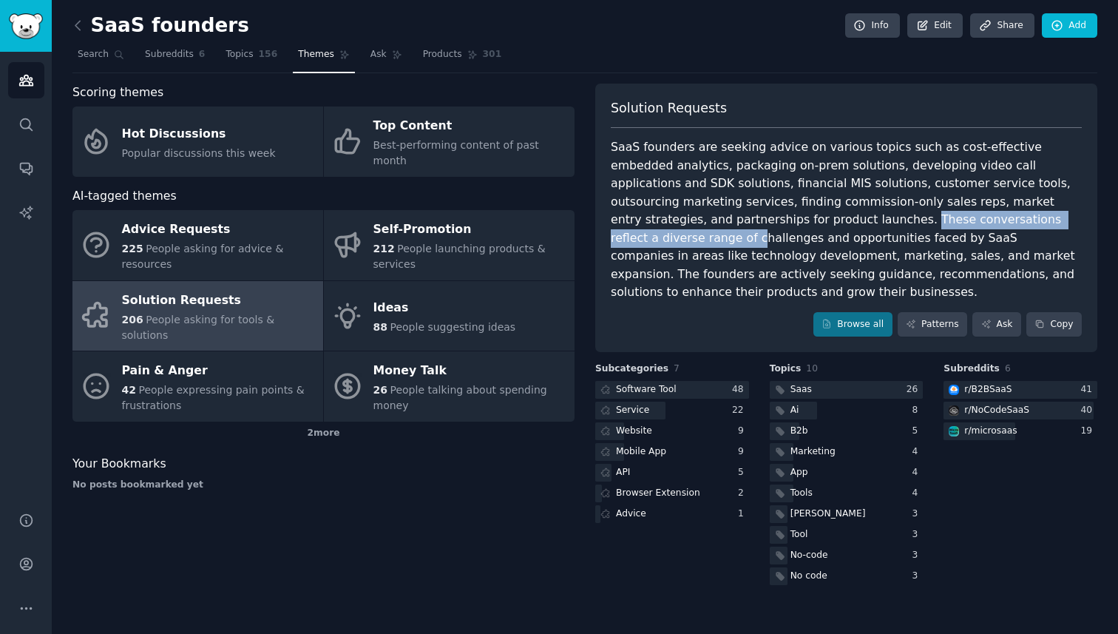
drag, startPoint x: 729, startPoint y: 222, endPoint x: 977, endPoint y: 226, distance: 247.8
click at [977, 226] on div "SaaS founders are seeking advice on various topics such as cost-effective embed…" at bounding box center [846, 219] width 471 height 163
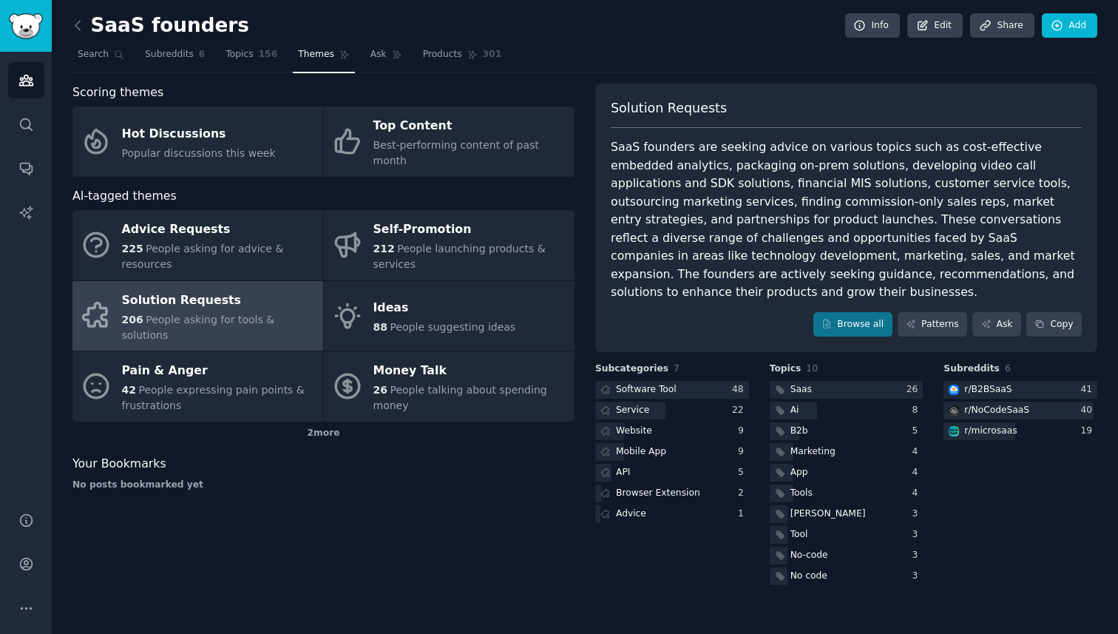
click at [937, 238] on div "SaaS founders are seeking advice on various topics such as cost-effective embed…" at bounding box center [846, 219] width 471 height 163
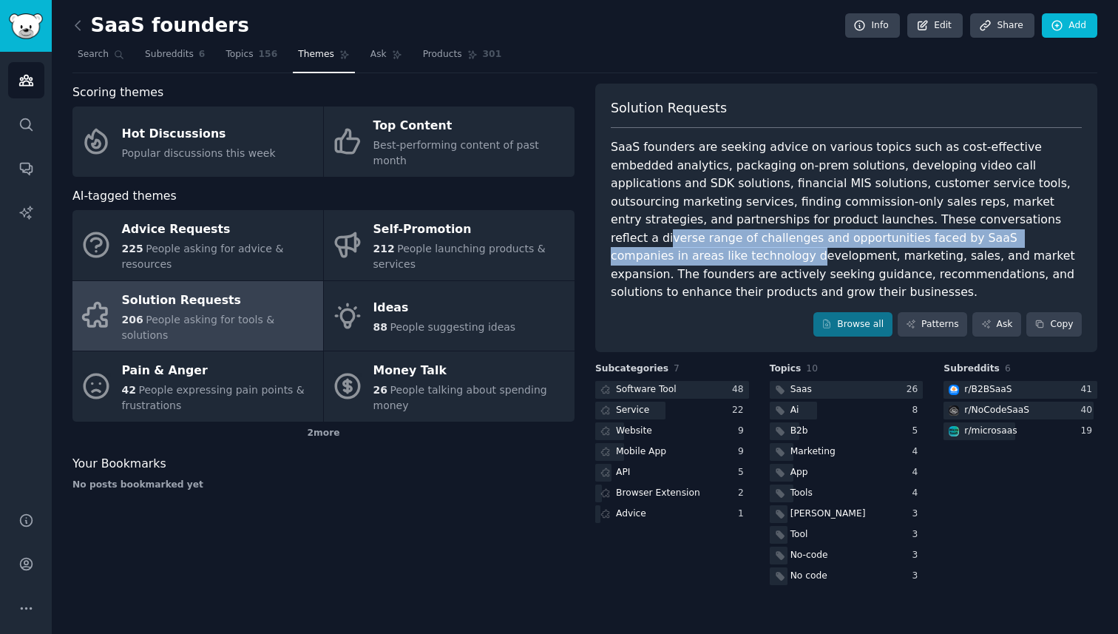
drag, startPoint x: 896, startPoint y: 219, endPoint x: 958, endPoint y: 242, distance: 65.5
click at [958, 242] on div "SaaS founders are seeking advice on various topics such as cost-effective embed…" at bounding box center [846, 219] width 471 height 163
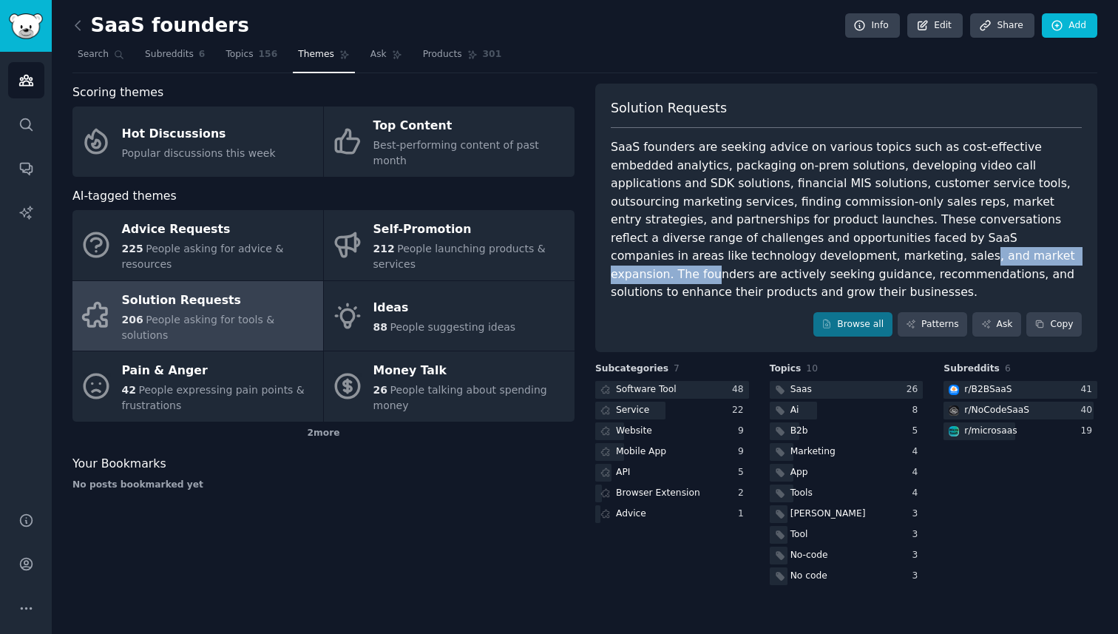
drag, startPoint x: 638, startPoint y: 258, endPoint x: 804, endPoint y: 259, distance: 165.7
click at [804, 259] on div "SaaS founders are seeking advice on various topics such as cost-effective embed…" at bounding box center [846, 219] width 471 height 163
click at [784, 263] on div "SaaS founders are seeking advice on various topics such as cost-effective embed…" at bounding box center [846, 219] width 471 height 163
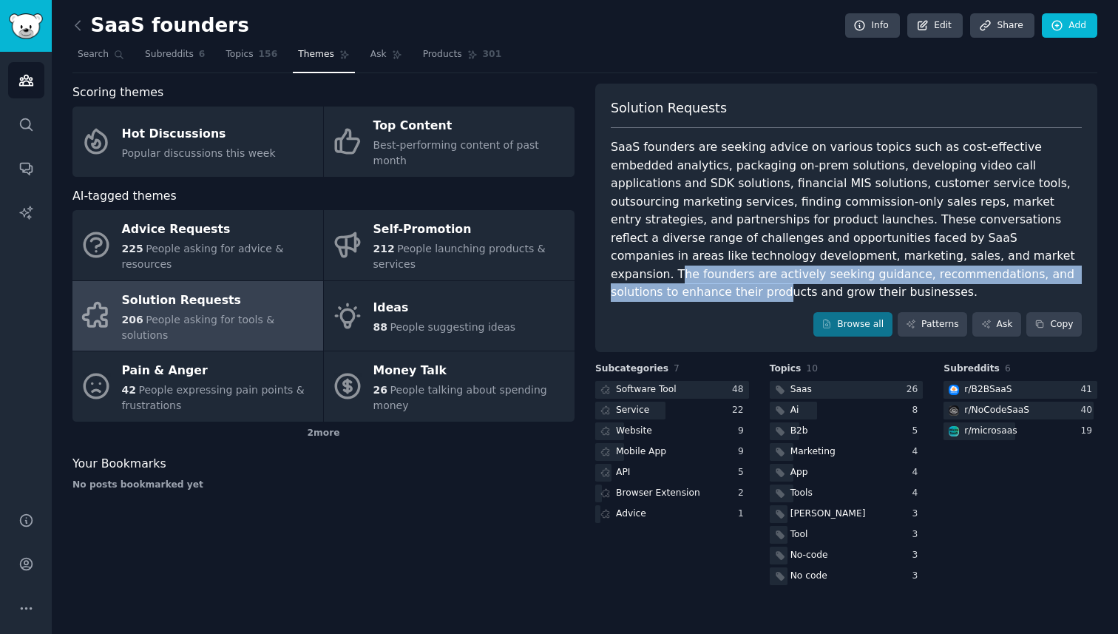
drag, startPoint x: 775, startPoint y: 258, endPoint x: 899, endPoint y: 267, distance: 123.8
click at [899, 267] on div "SaaS founders are seeking advice on various topics such as cost-effective embed…" at bounding box center [846, 219] width 471 height 163
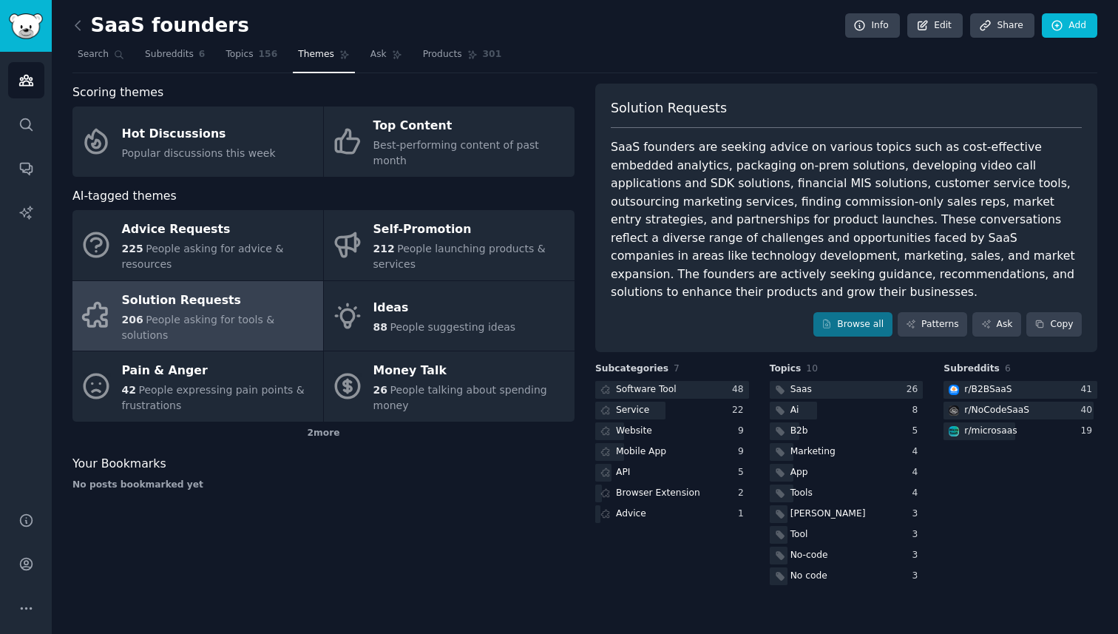
click at [930, 268] on div "SaaS founders are seeking advice on various topics such as cost-effective embed…" at bounding box center [846, 219] width 471 height 163
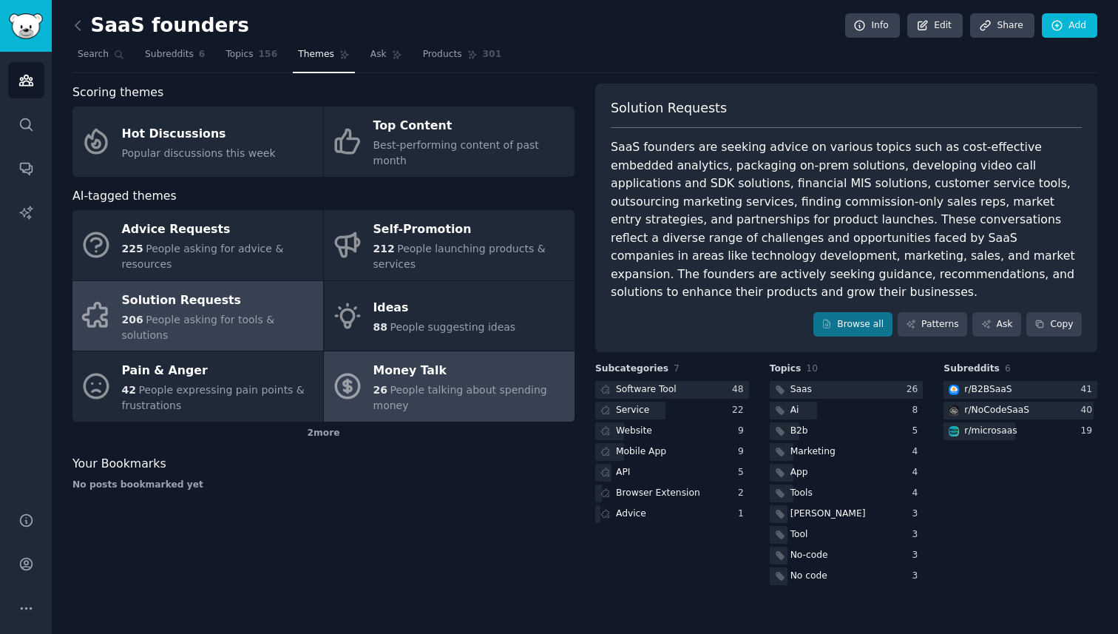
click at [471, 359] on div "Money Talk" at bounding box center [470, 371] width 194 height 24
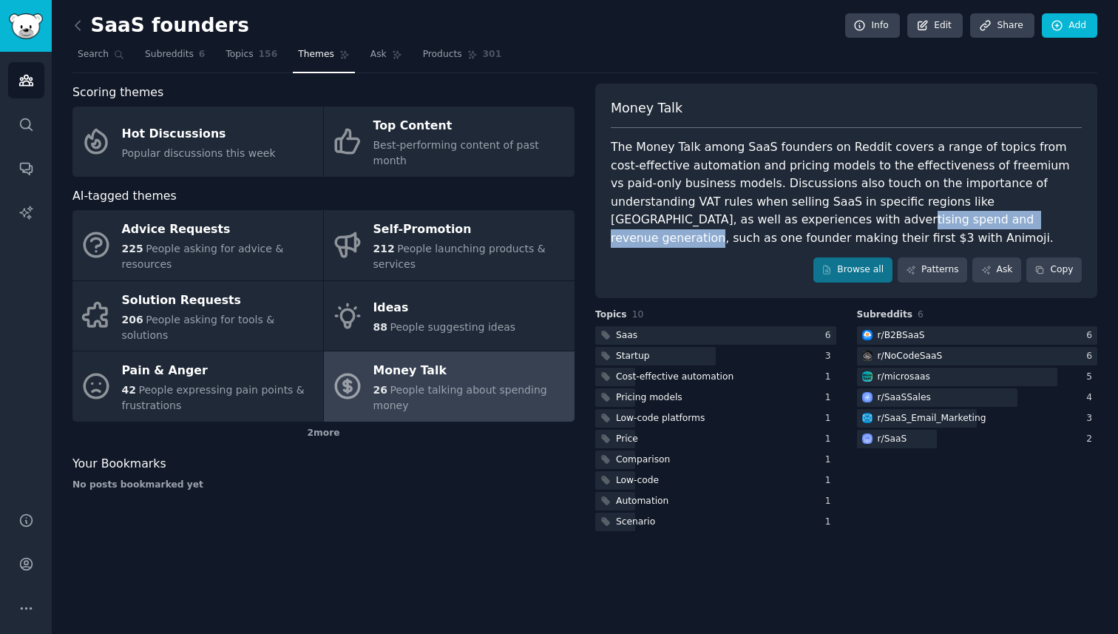
drag, startPoint x: 692, startPoint y: 213, endPoint x: 884, endPoint y: 214, distance: 192.3
click at [885, 214] on div "The Money Talk among SaaS founders on Reddit covers a range of topics from cost…" at bounding box center [846, 192] width 471 height 109
click at [884, 214] on div "The Money Talk among SaaS founders on Reddit covers a range of topics from cost…" at bounding box center [846, 192] width 471 height 109
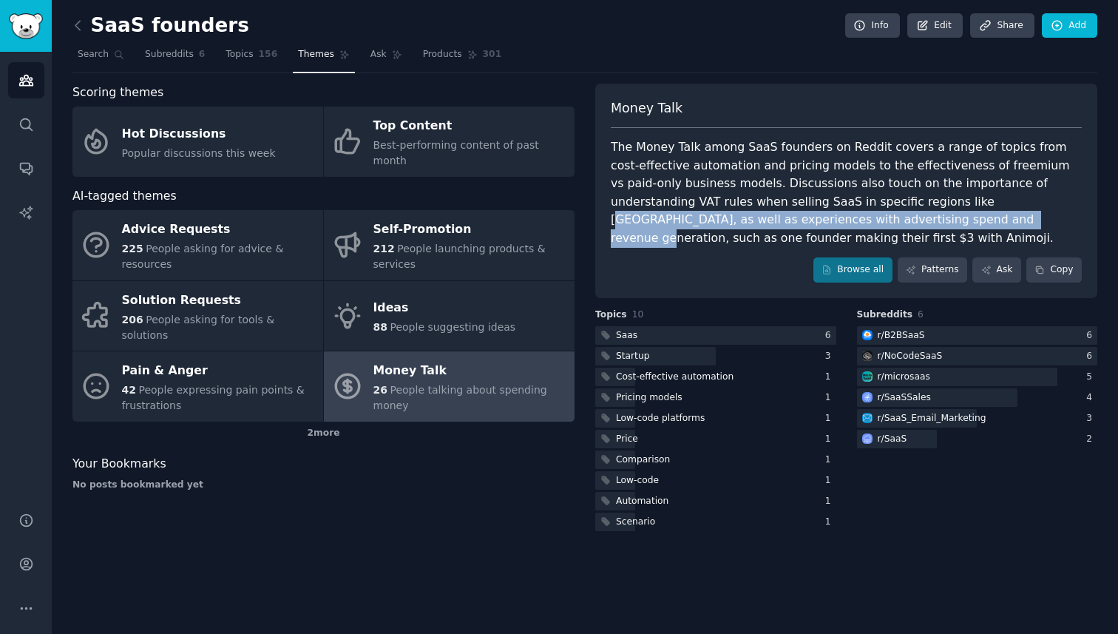
drag, startPoint x: 838, startPoint y: 223, endPoint x: 835, endPoint y: 206, distance: 18.0
click at [835, 206] on div "The Money Talk among SaaS founders on Reddit covers a range of topics from cost…" at bounding box center [846, 192] width 471 height 109
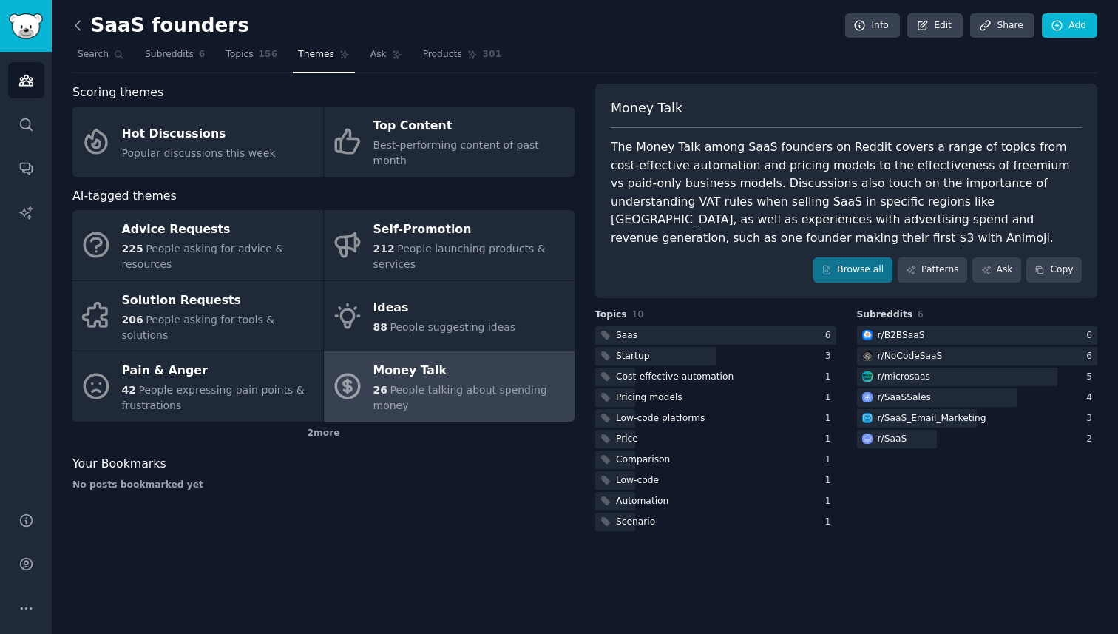
click at [75, 25] on icon at bounding box center [77, 25] width 4 height 9
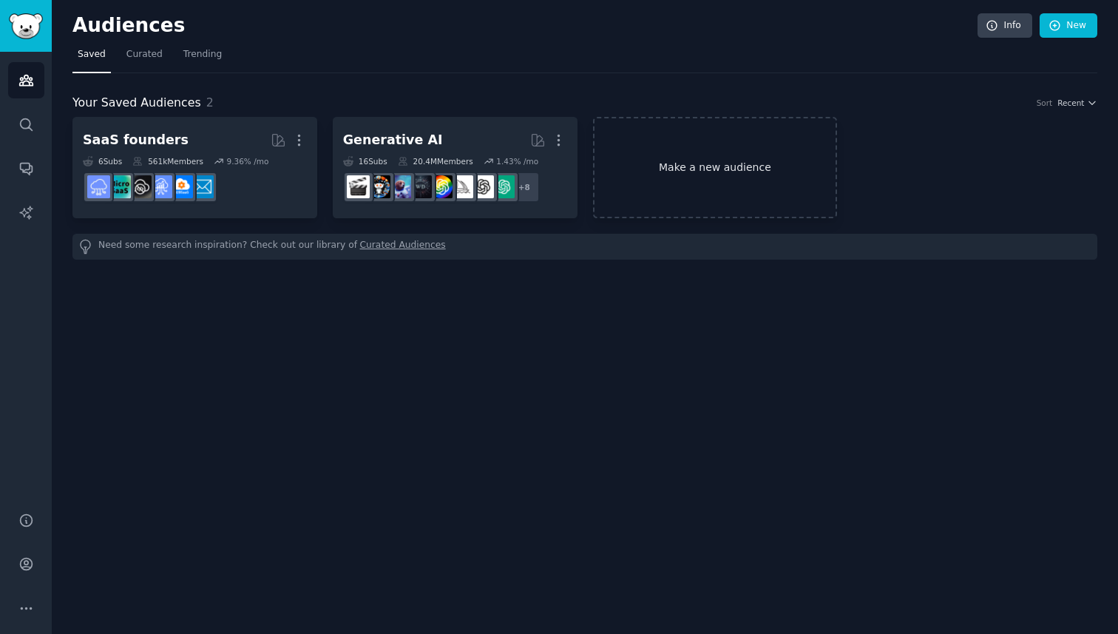
click at [762, 158] on link "Make a new audience" at bounding box center [715, 167] width 245 height 101
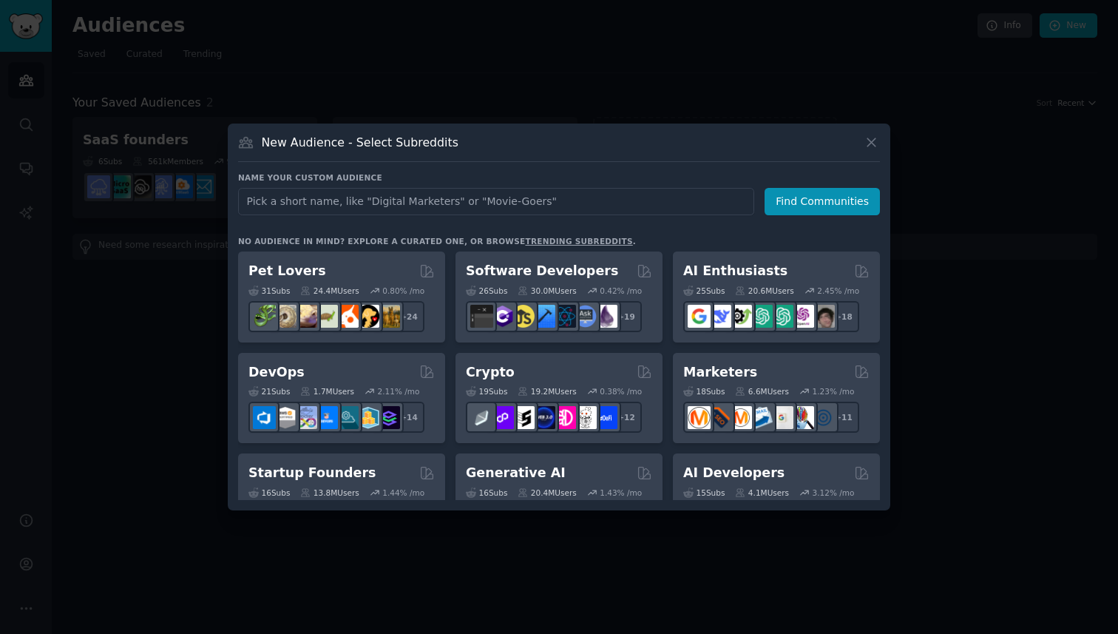
click at [150, 280] on div at bounding box center [559, 317] width 1118 height 634
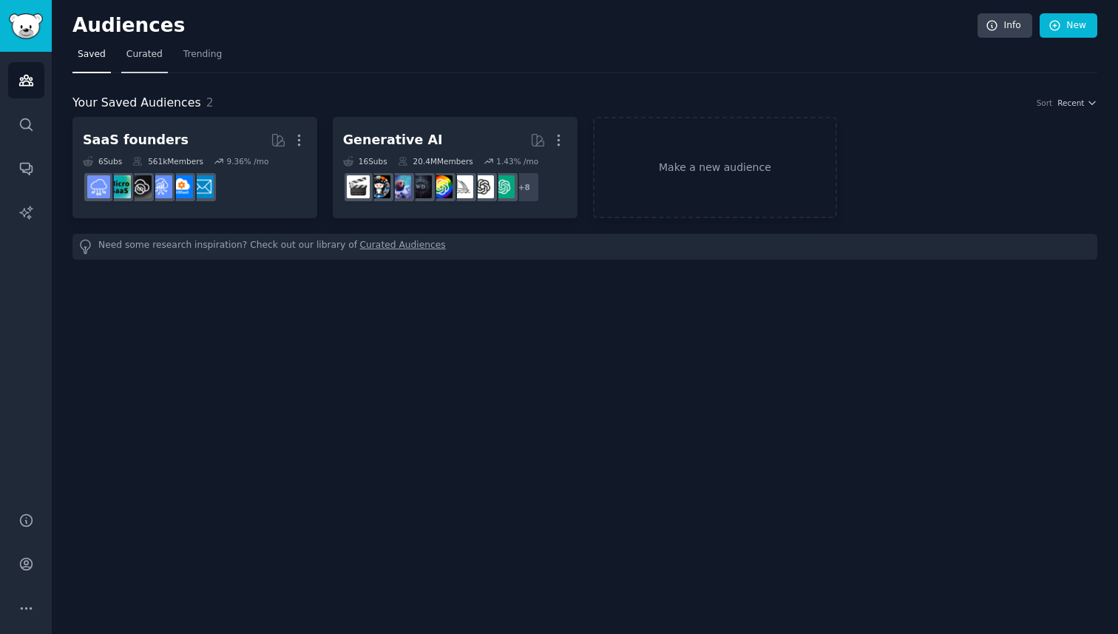
click at [149, 56] on span "Curated" at bounding box center [144, 54] width 36 height 13
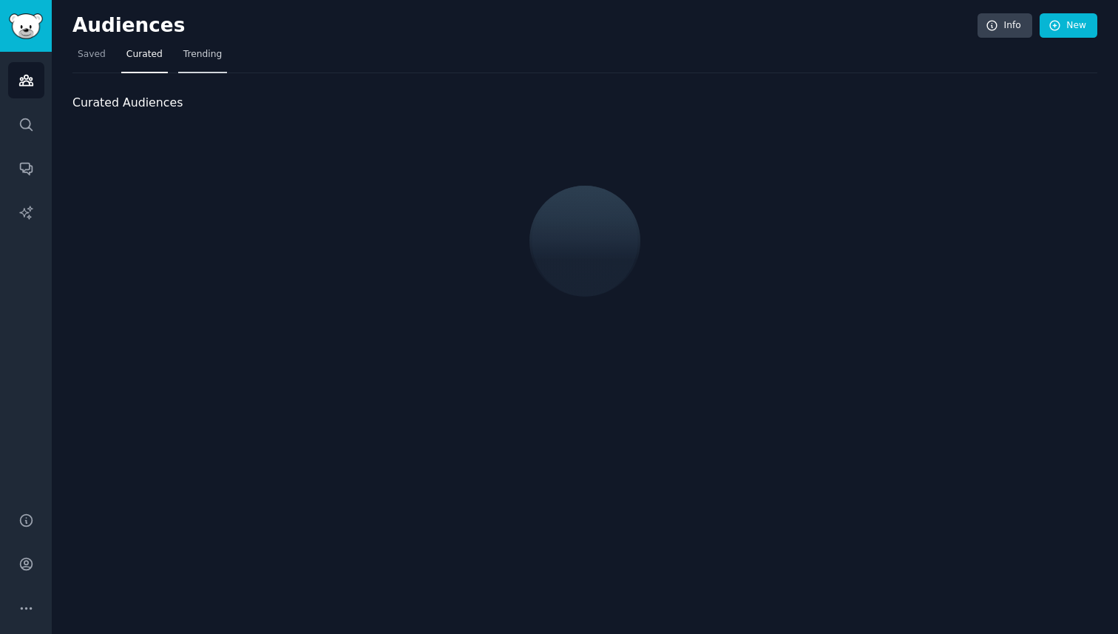
click at [194, 58] on span "Trending" at bounding box center [202, 54] width 38 height 13
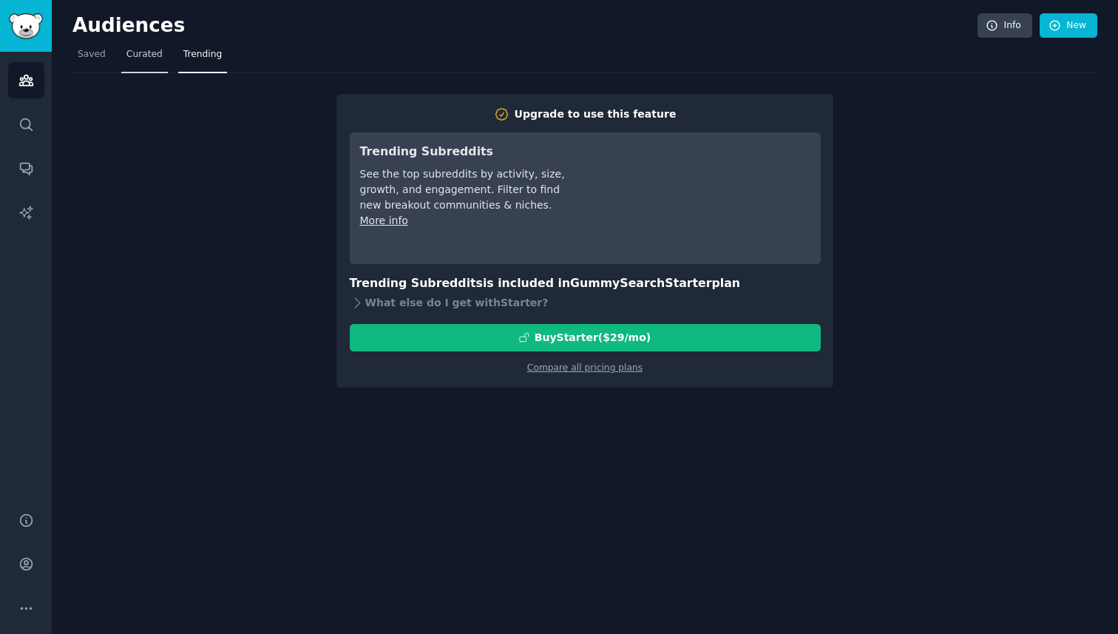
click at [158, 54] on span "Curated" at bounding box center [144, 54] width 36 height 13
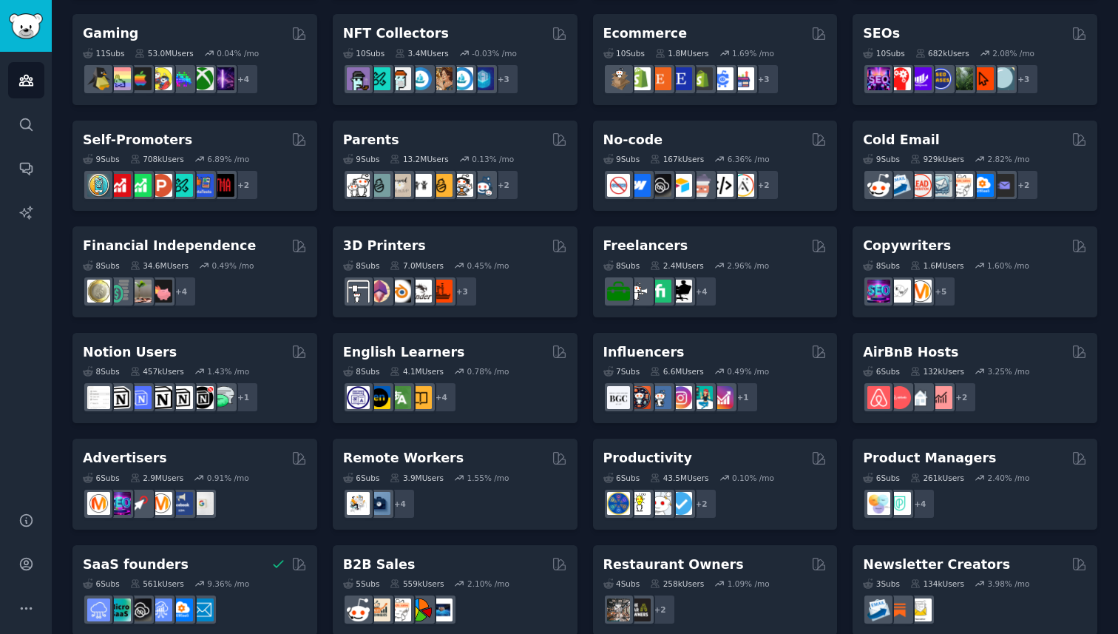
scroll to position [549, 0]
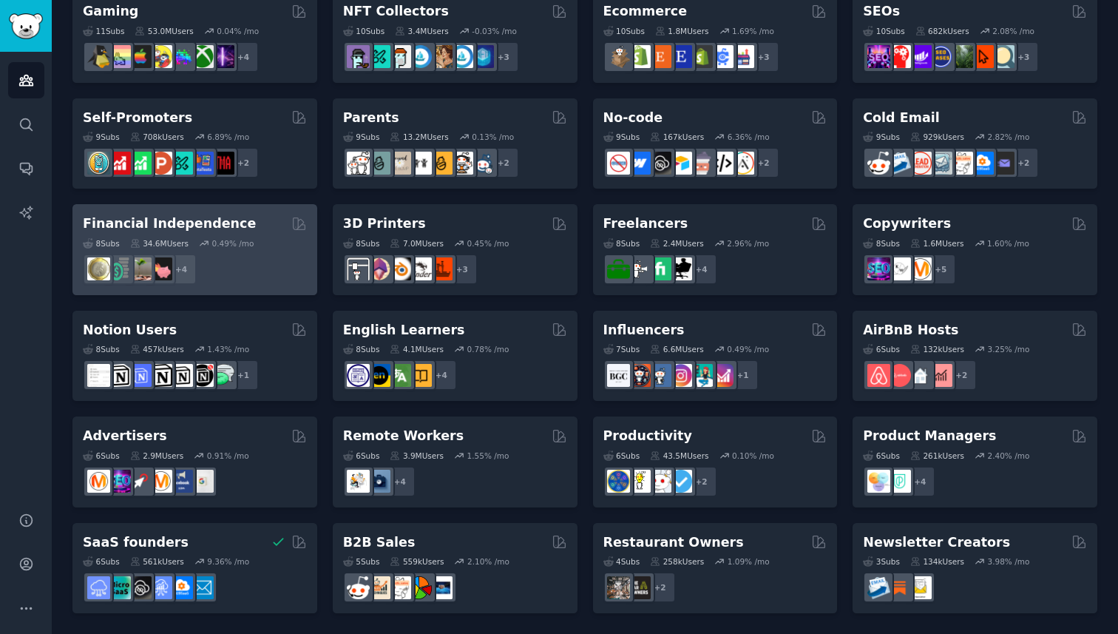
click at [198, 227] on h2 "Financial Independence" at bounding box center [169, 223] width 173 height 18
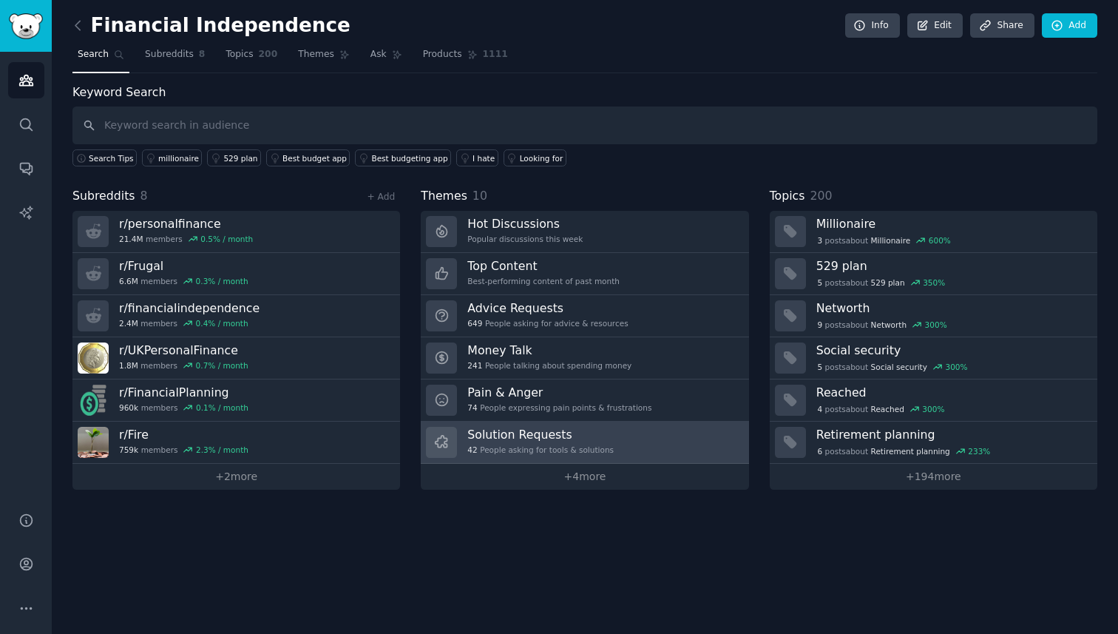
click at [558, 433] on h3 "Solution Requests" at bounding box center [540, 435] width 146 height 16
